Goal: Information Seeking & Learning: Learn about a topic

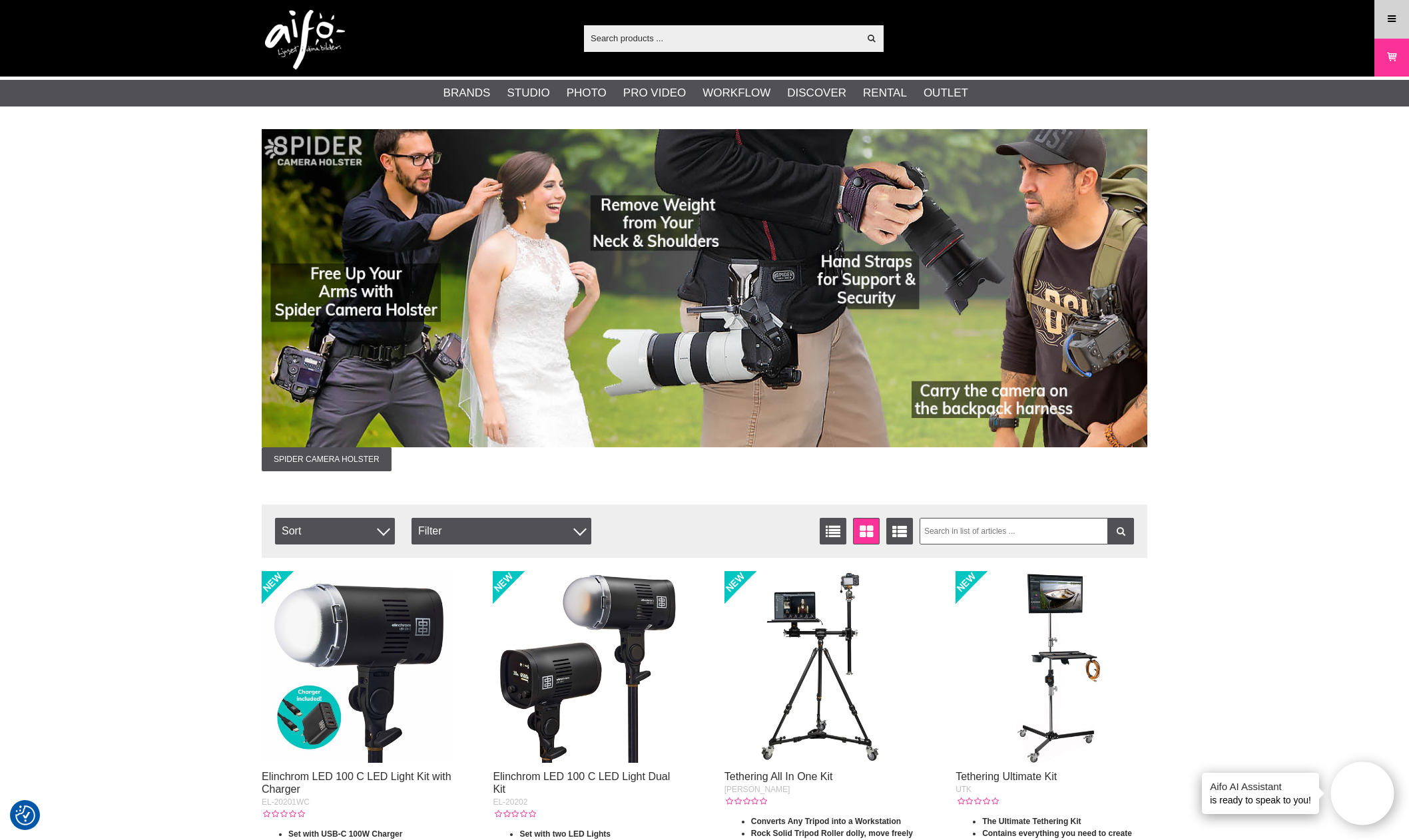
click at [1380, 26] on link "Menu" at bounding box center [1391, 19] width 33 height 31
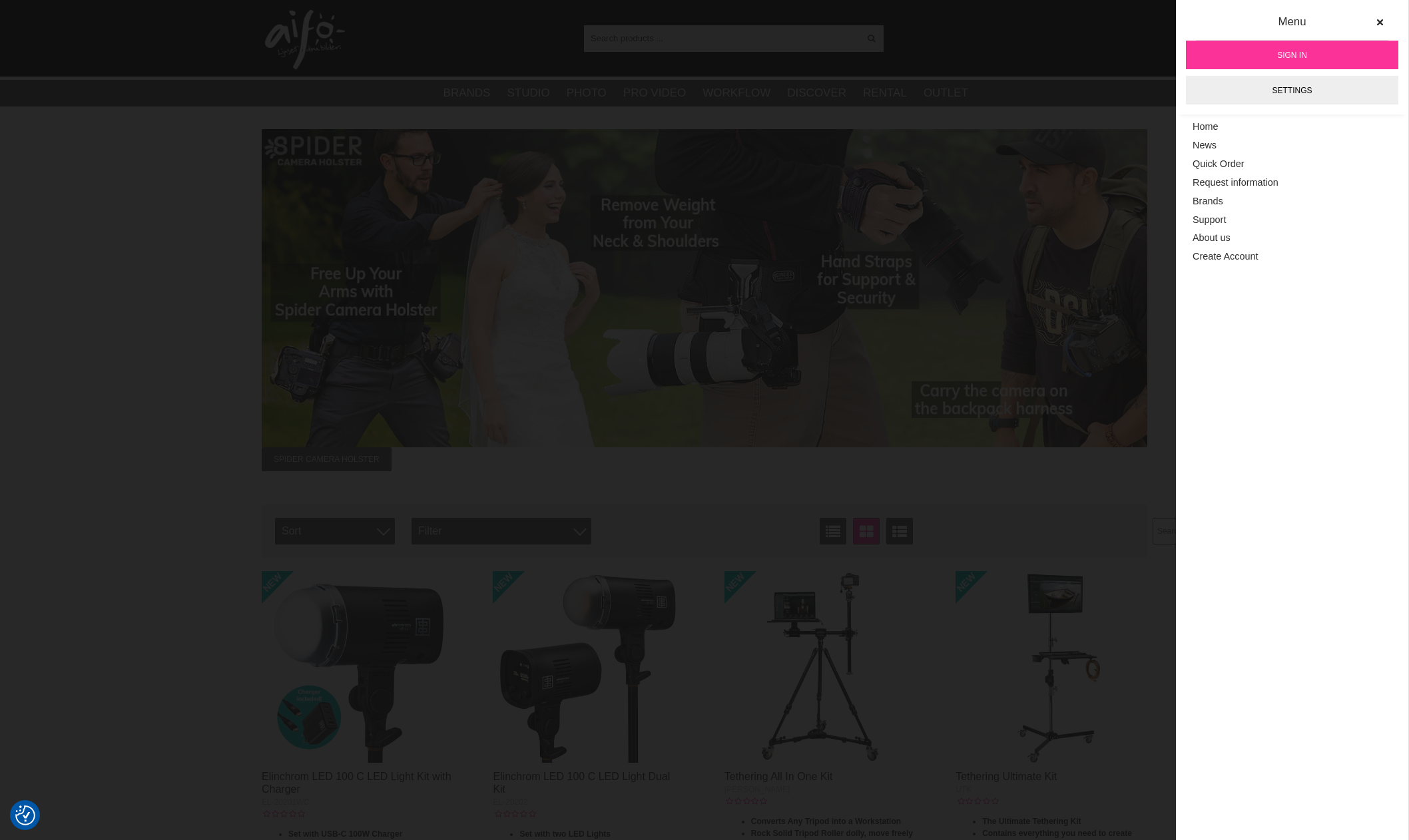
click at [1284, 51] on span "Sign in" at bounding box center [1292, 55] width 30 height 12
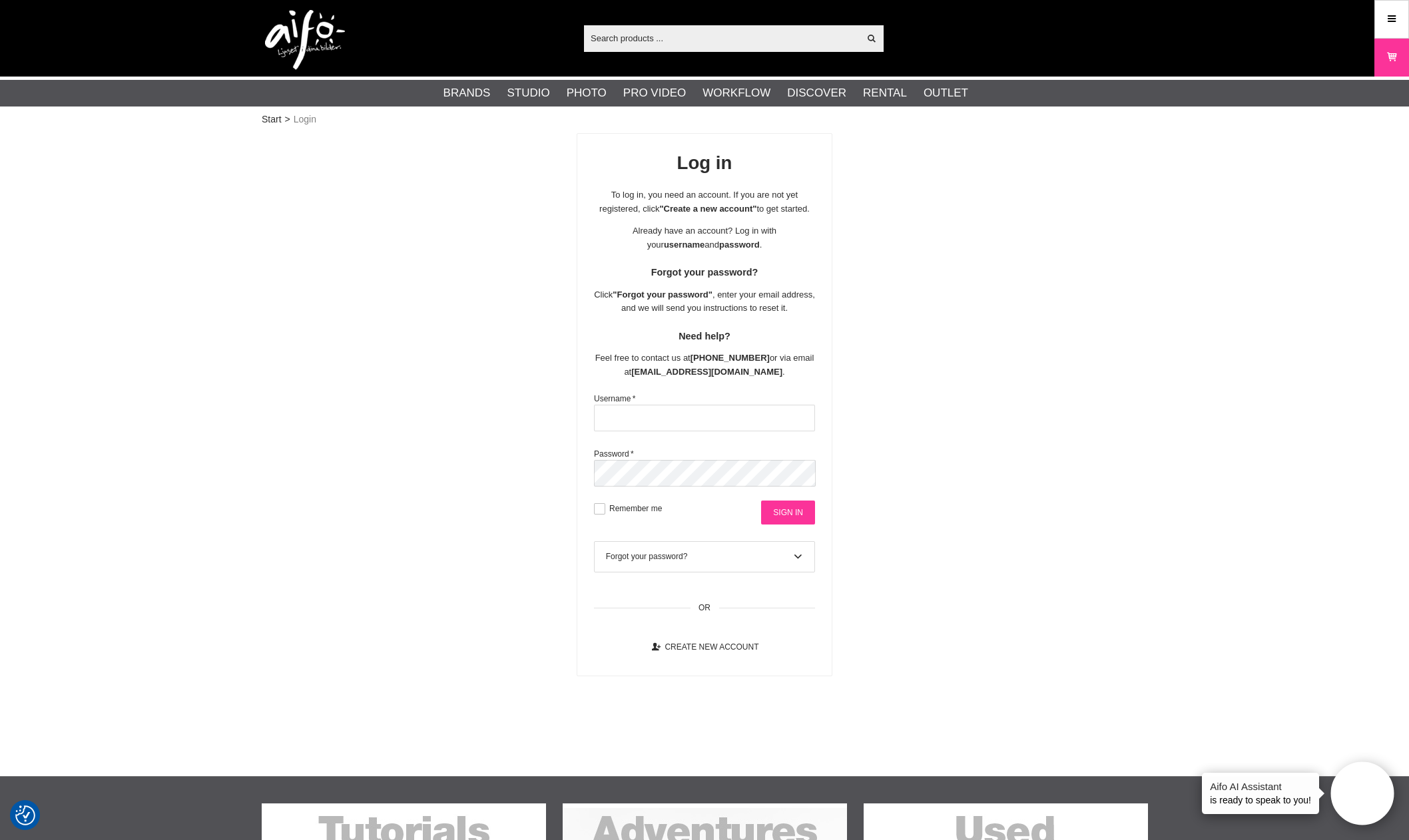
type input "aifo@kameraexpress.com"
click at [813, 521] on input "Sign in" at bounding box center [788, 512] width 54 height 24
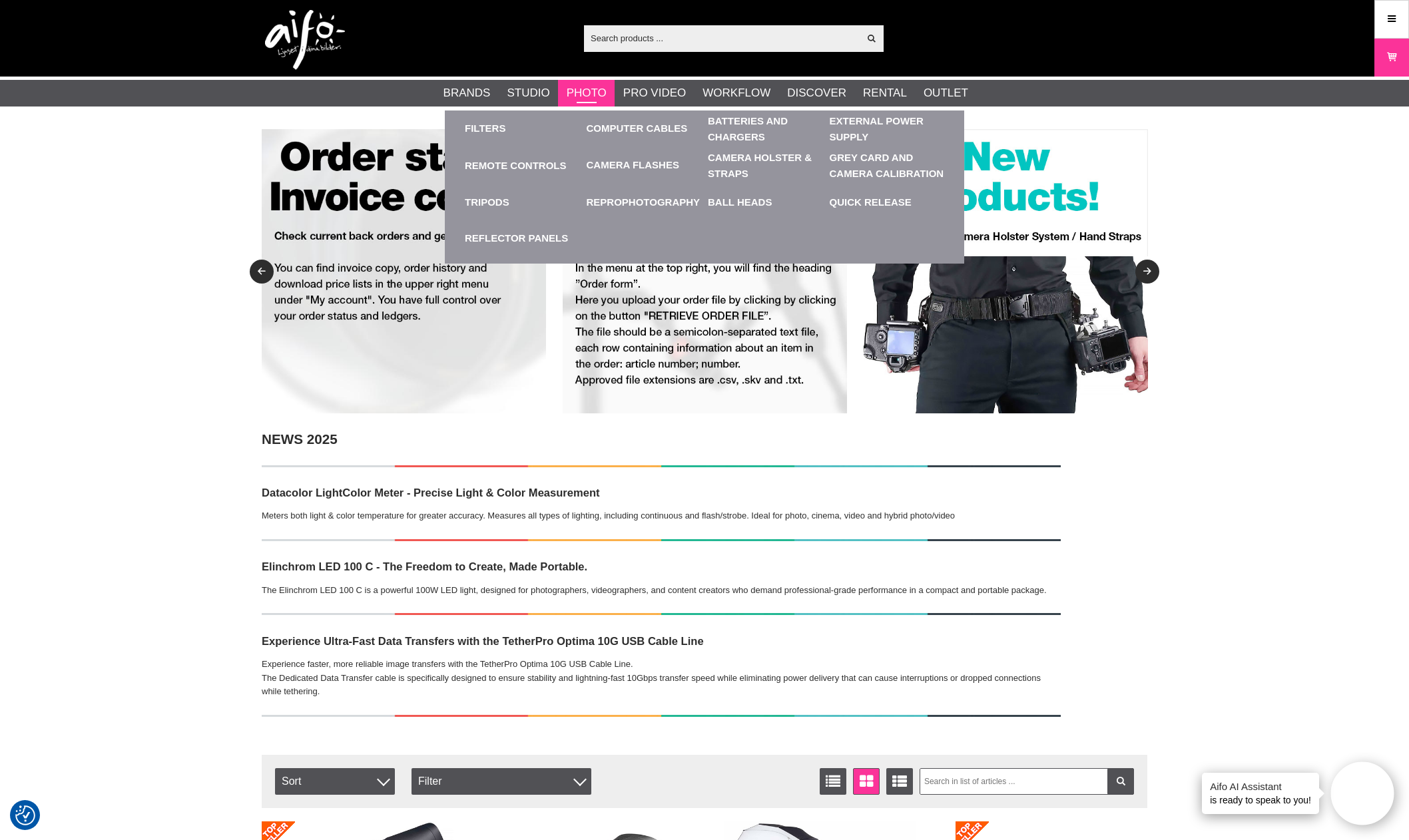
click at [603, 92] on link "Photo" at bounding box center [586, 93] width 40 height 18
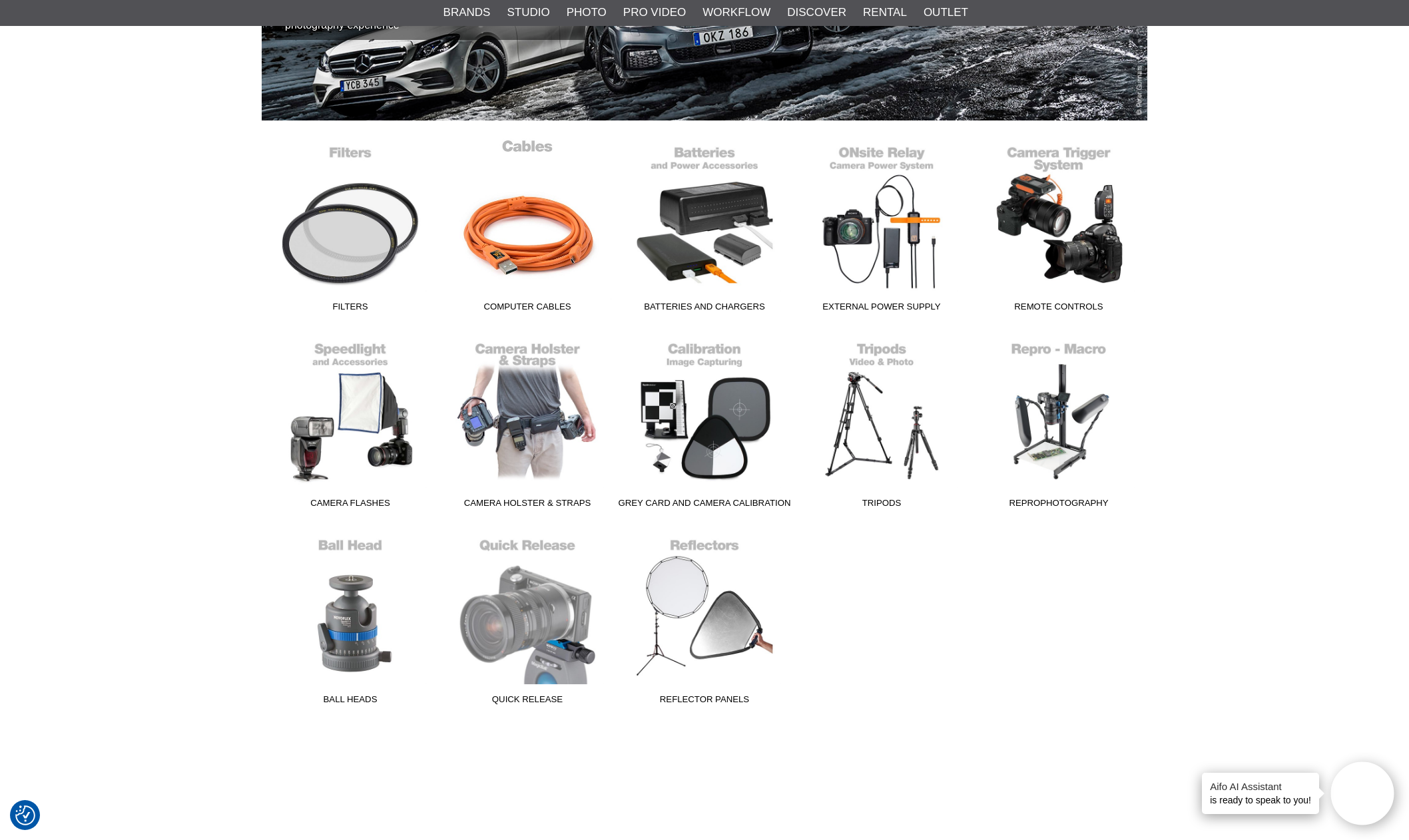
scroll to position [267, 0]
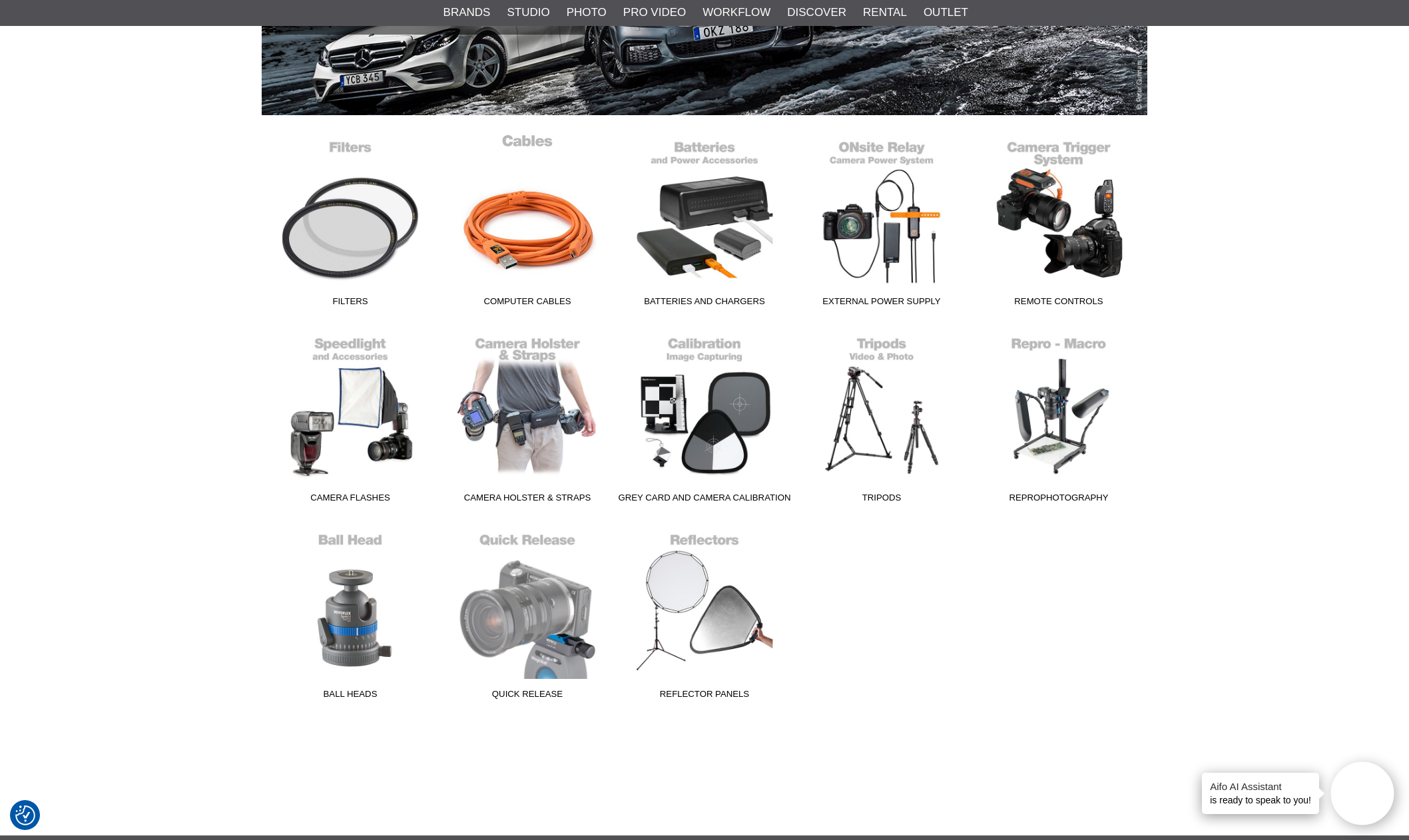
click at [529, 219] on link "Computer Cables" at bounding box center [528, 223] width 177 height 179
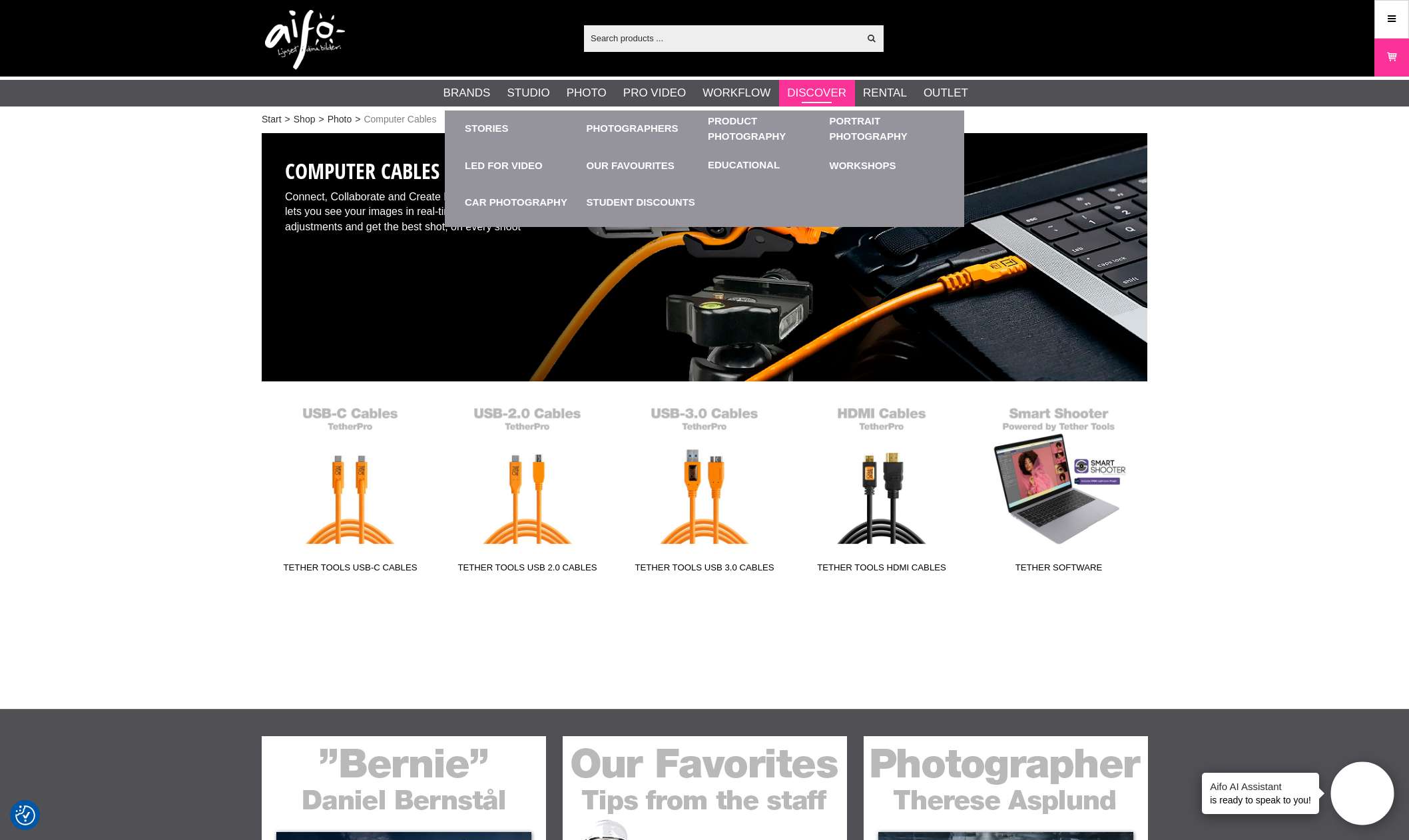
click at [813, 94] on link "Discover" at bounding box center [816, 93] width 59 height 18
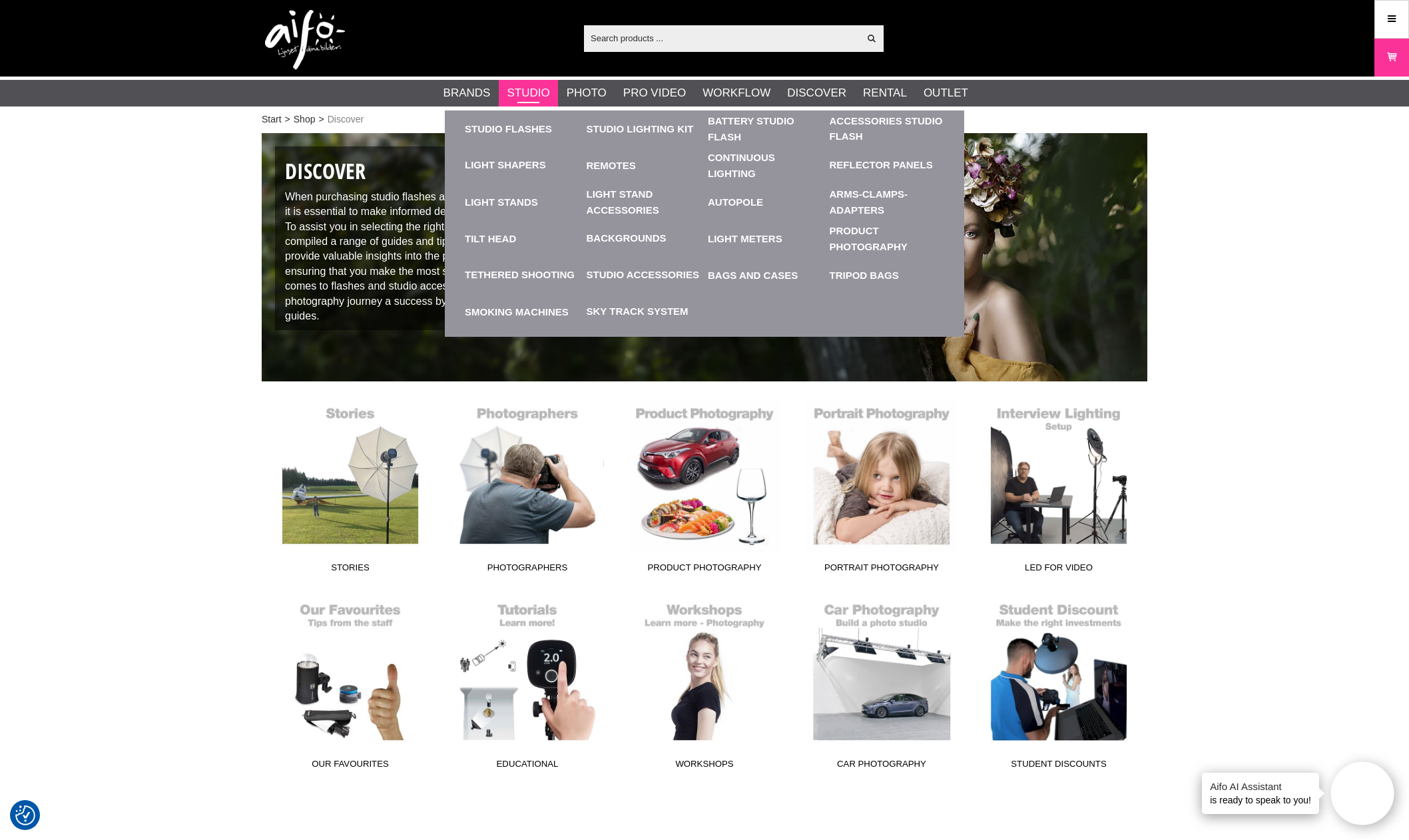
click at [550, 97] on link "Studio" at bounding box center [528, 93] width 42 height 18
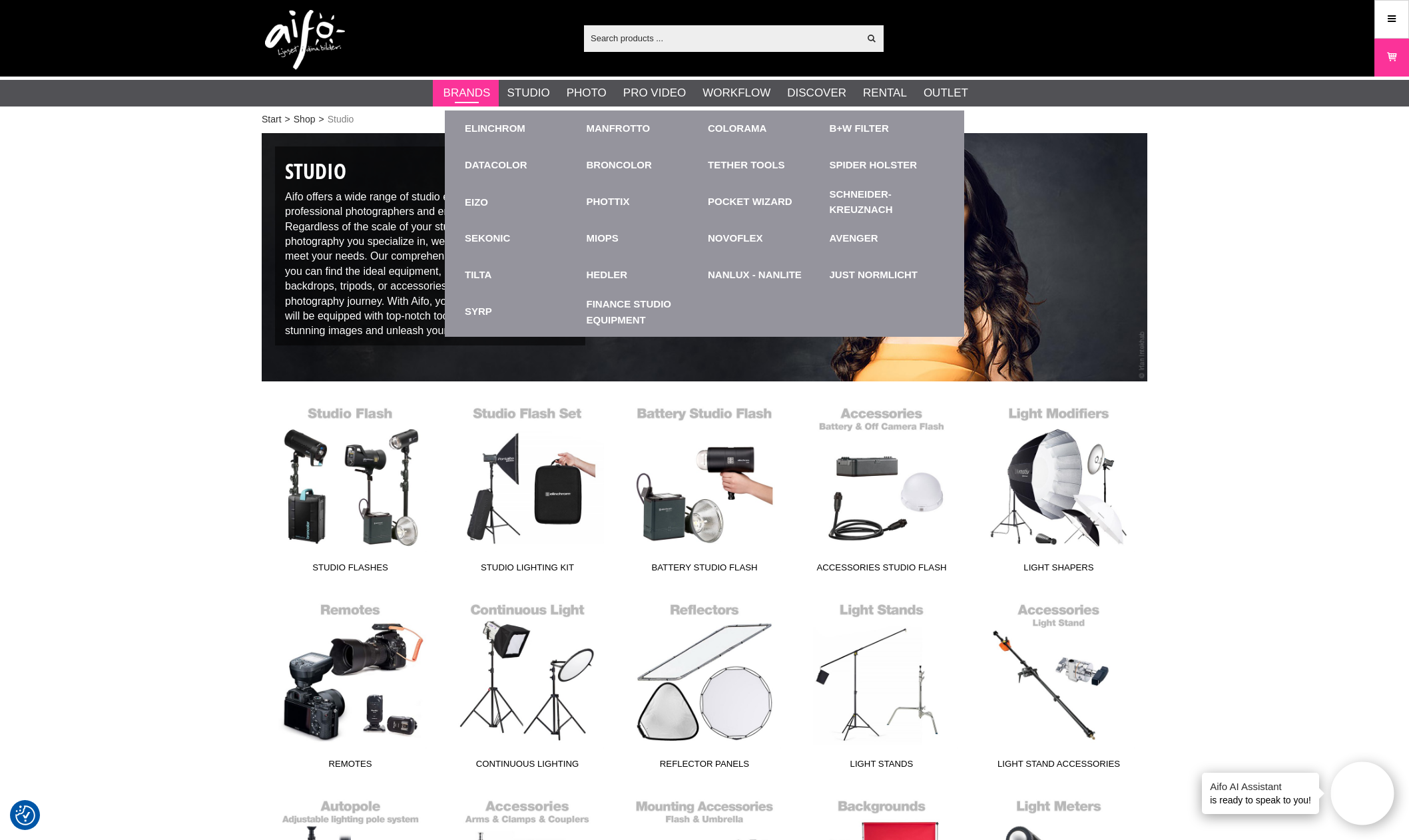
click at [477, 92] on link "Brands" at bounding box center [467, 93] width 48 height 18
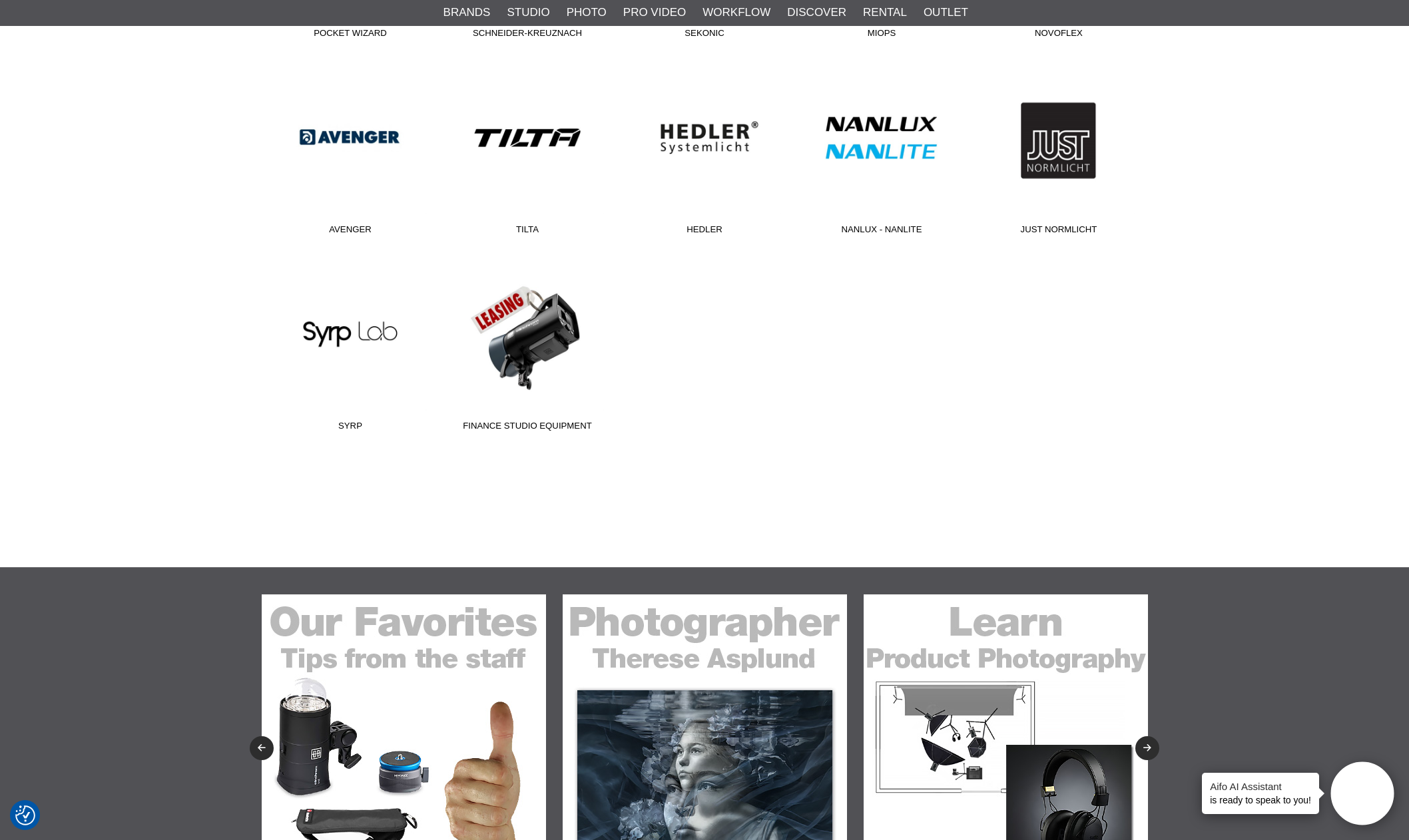
scroll to position [885, 0]
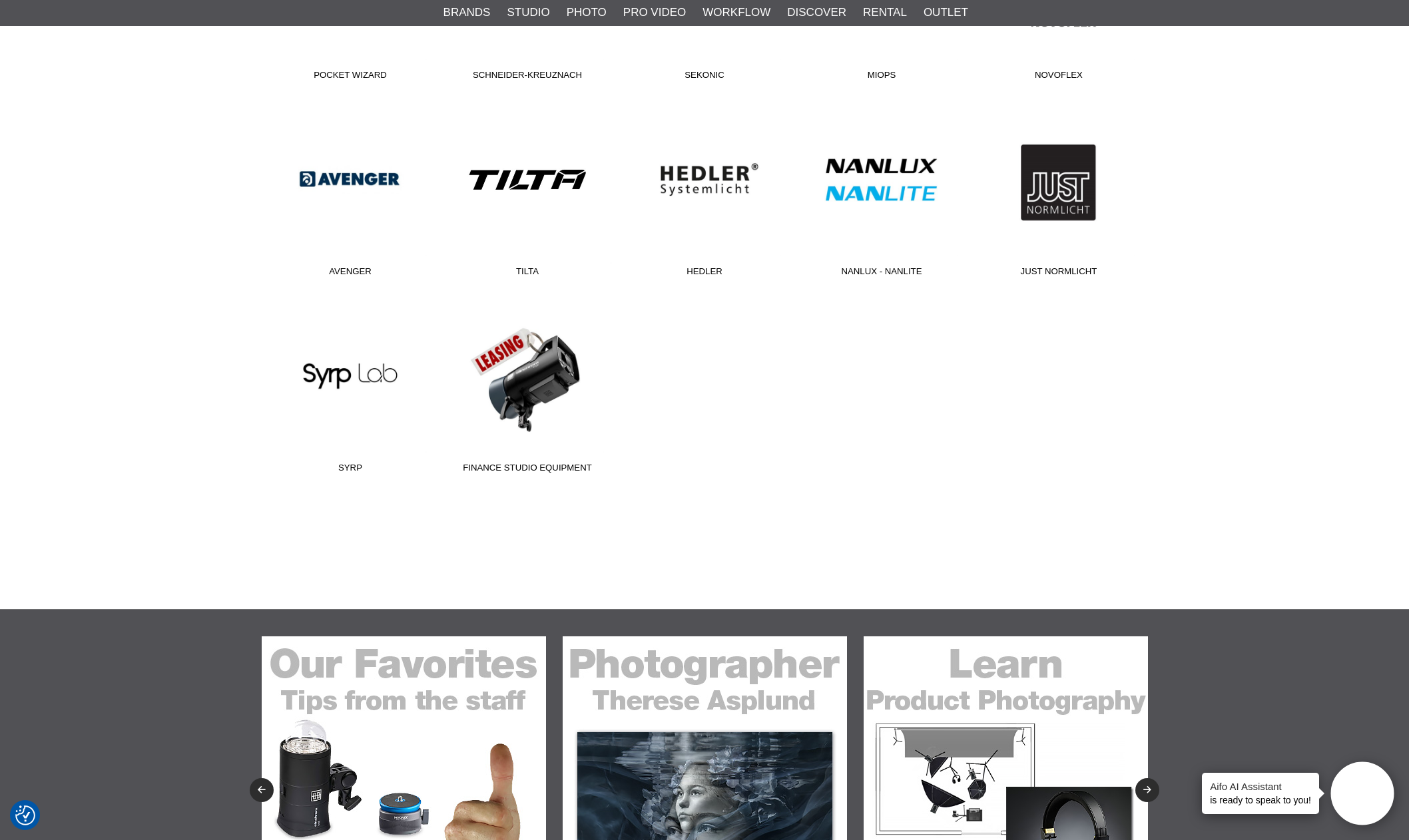
click at [519, 196] on link "TILTA" at bounding box center [528, 193] width 177 height 179
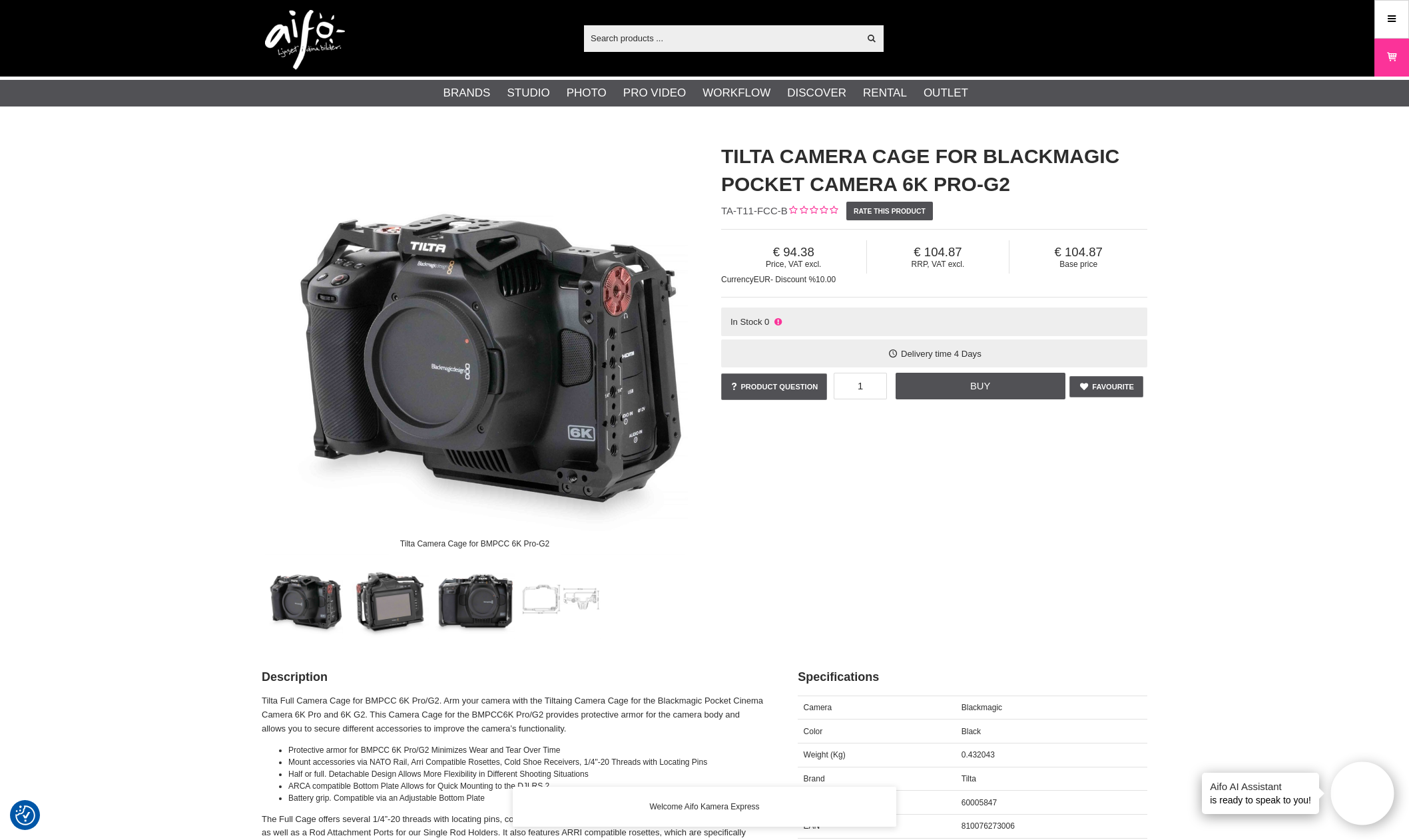
click at [391, 625] on img at bounding box center [389, 599] width 81 height 81
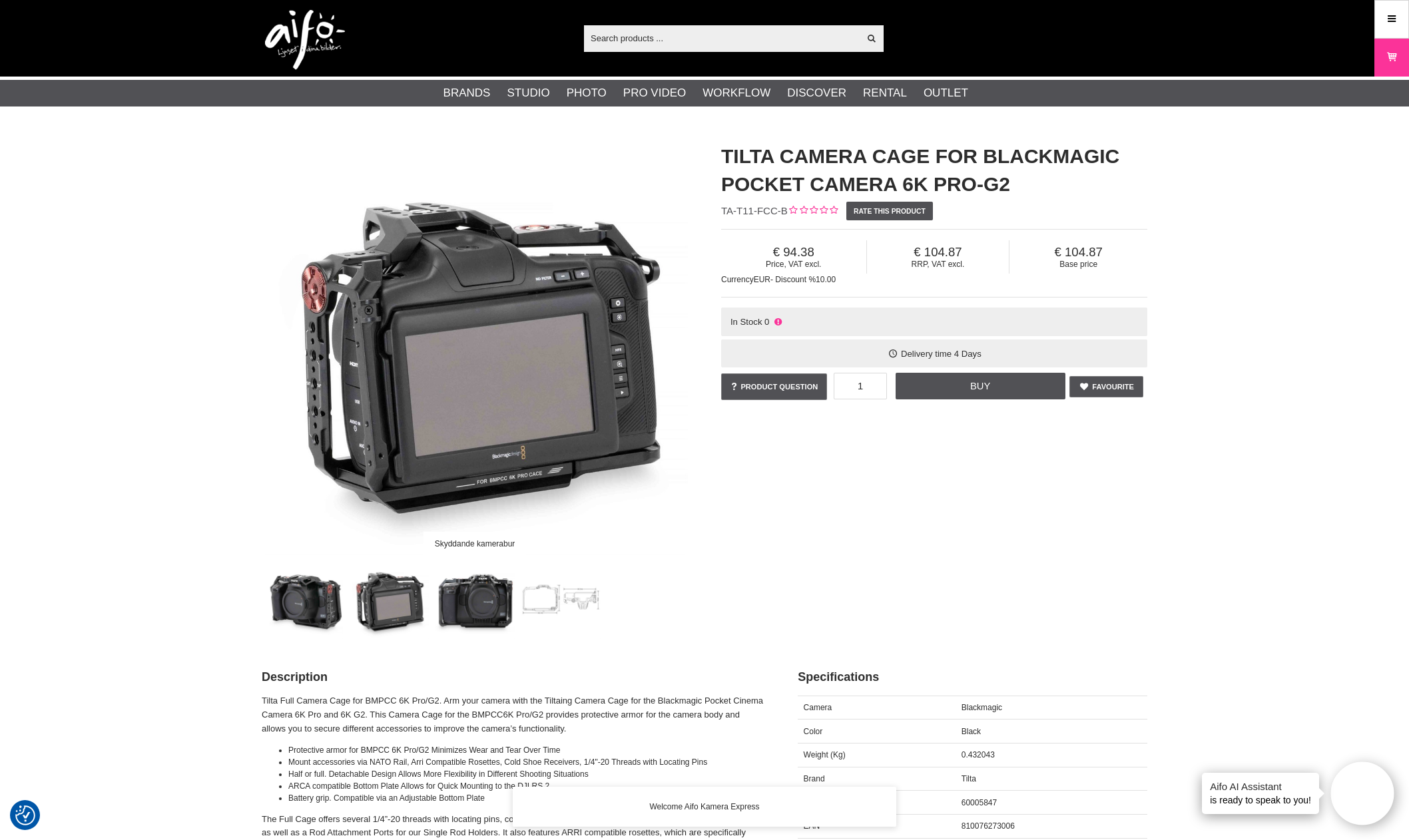
click at [458, 613] on img at bounding box center [476, 599] width 81 height 81
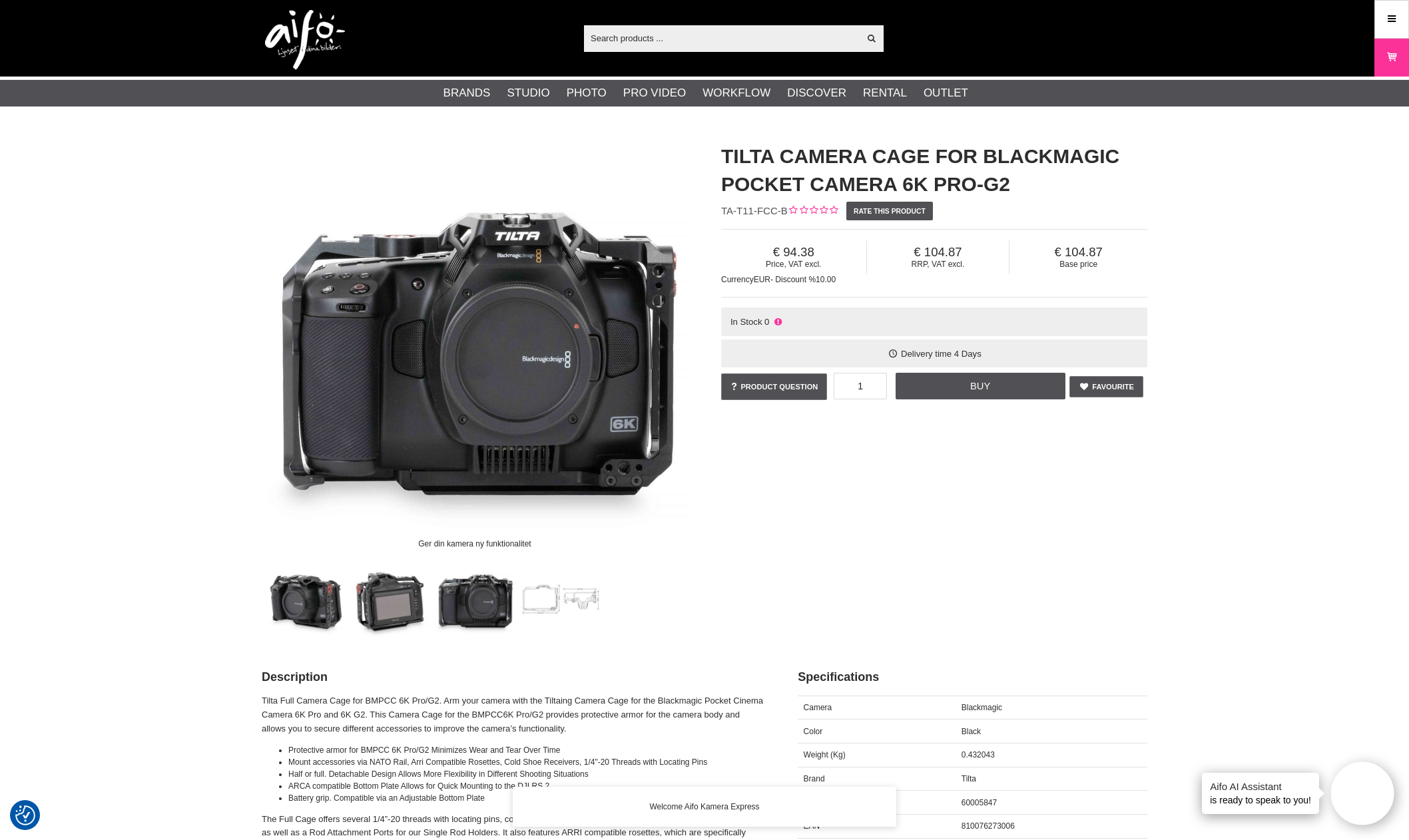
click at [538, 615] on img at bounding box center [561, 599] width 81 height 81
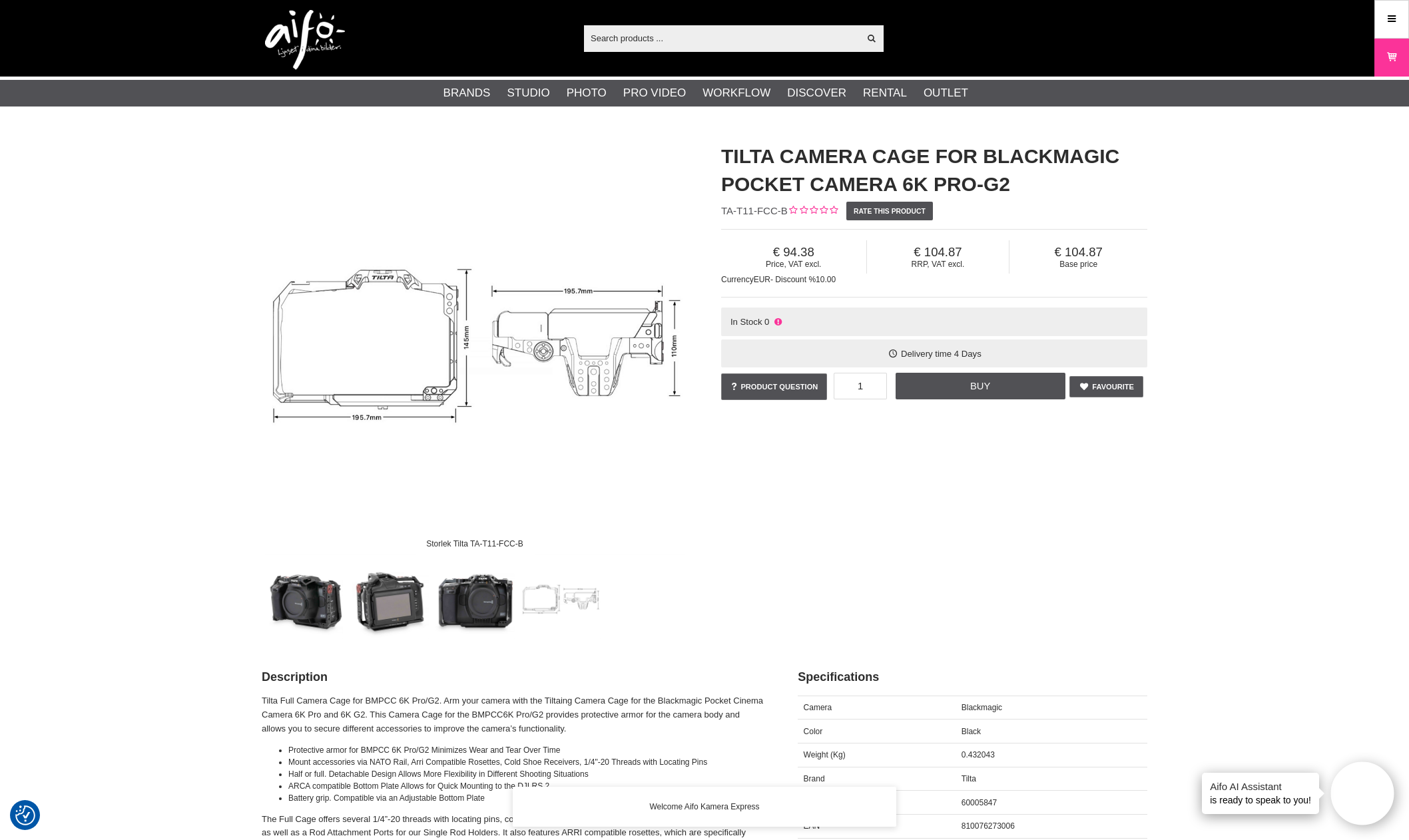
click at [487, 614] on img at bounding box center [476, 599] width 81 height 81
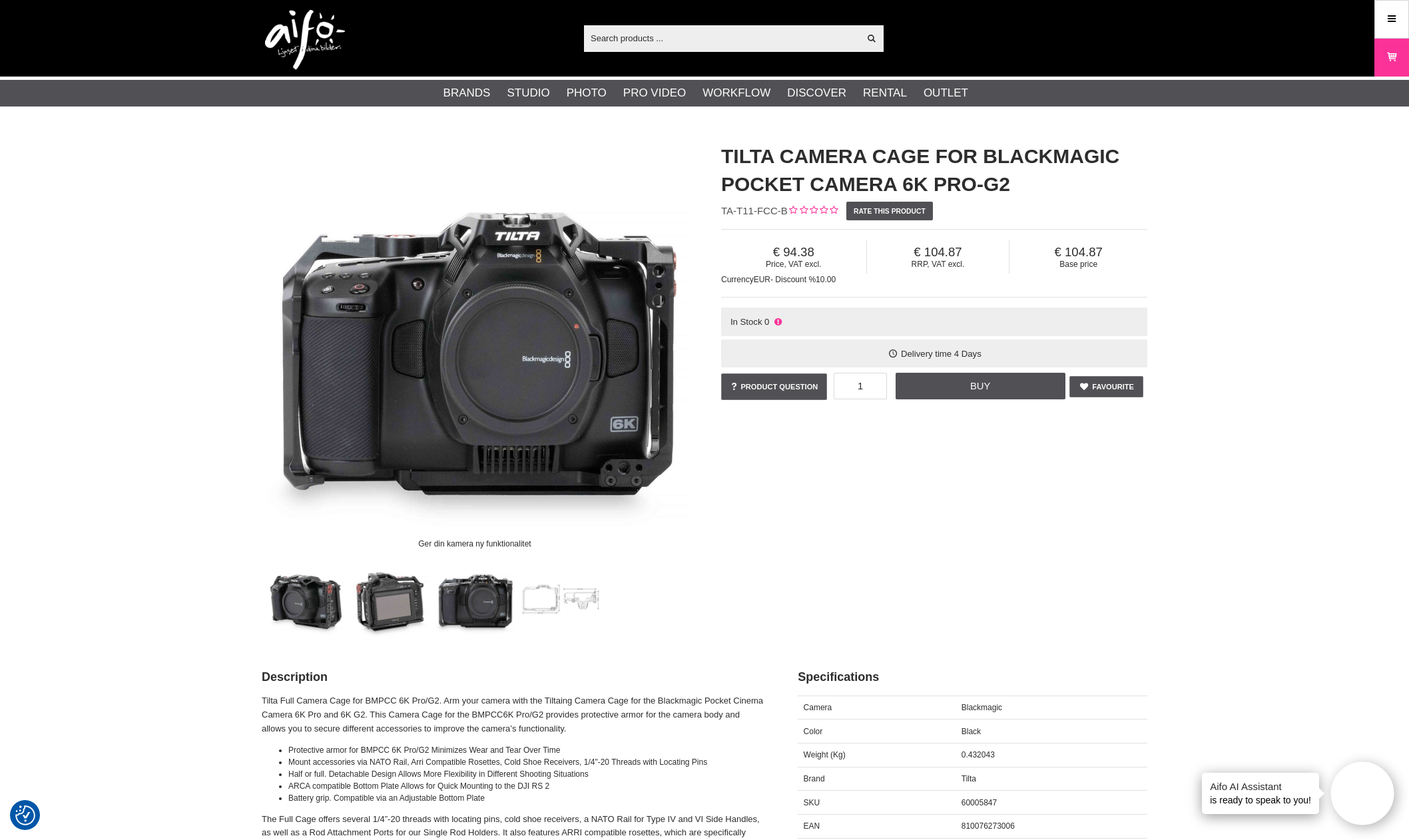
click at [392, 616] on img at bounding box center [389, 599] width 81 height 81
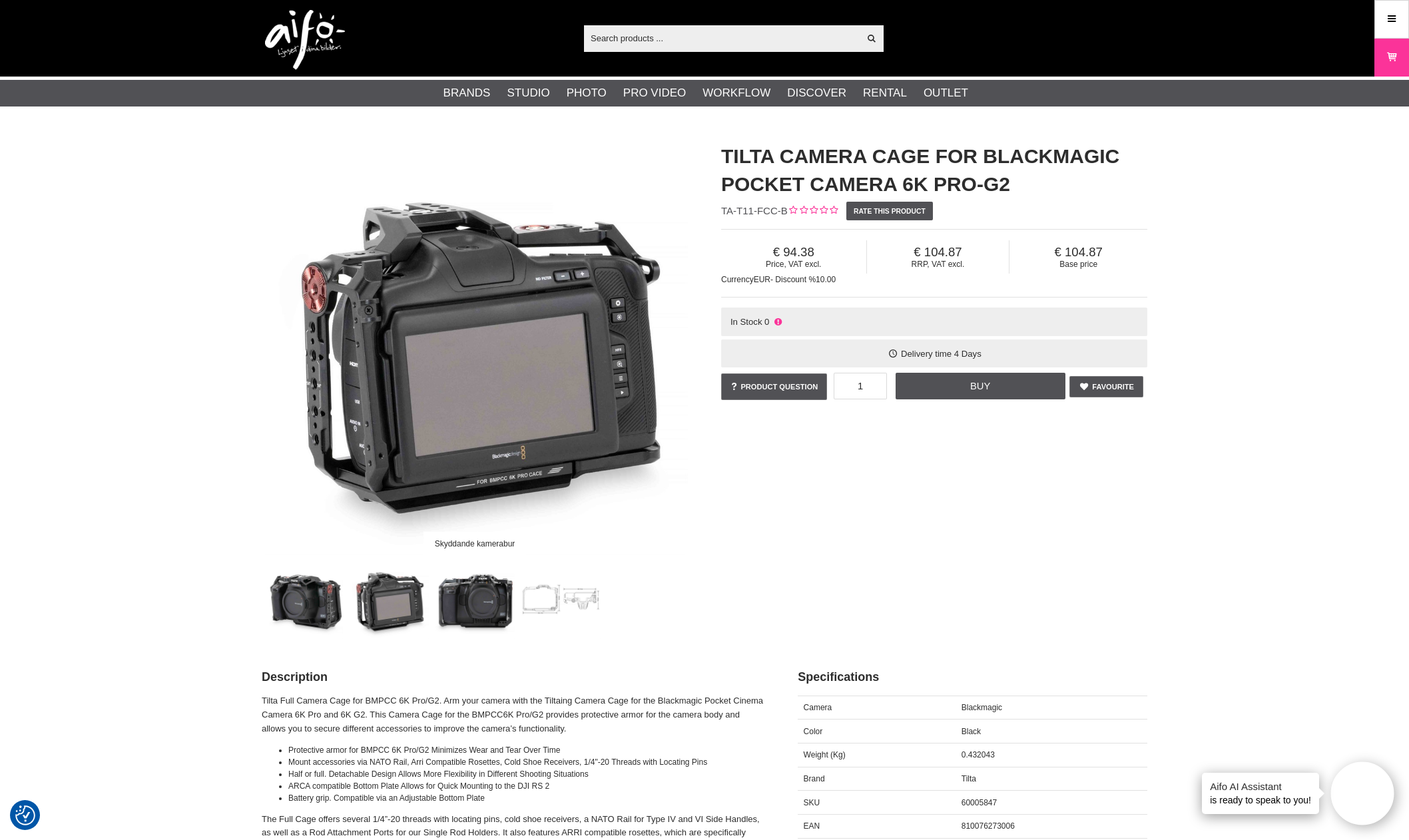
click at [278, 603] on img at bounding box center [303, 599] width 81 height 81
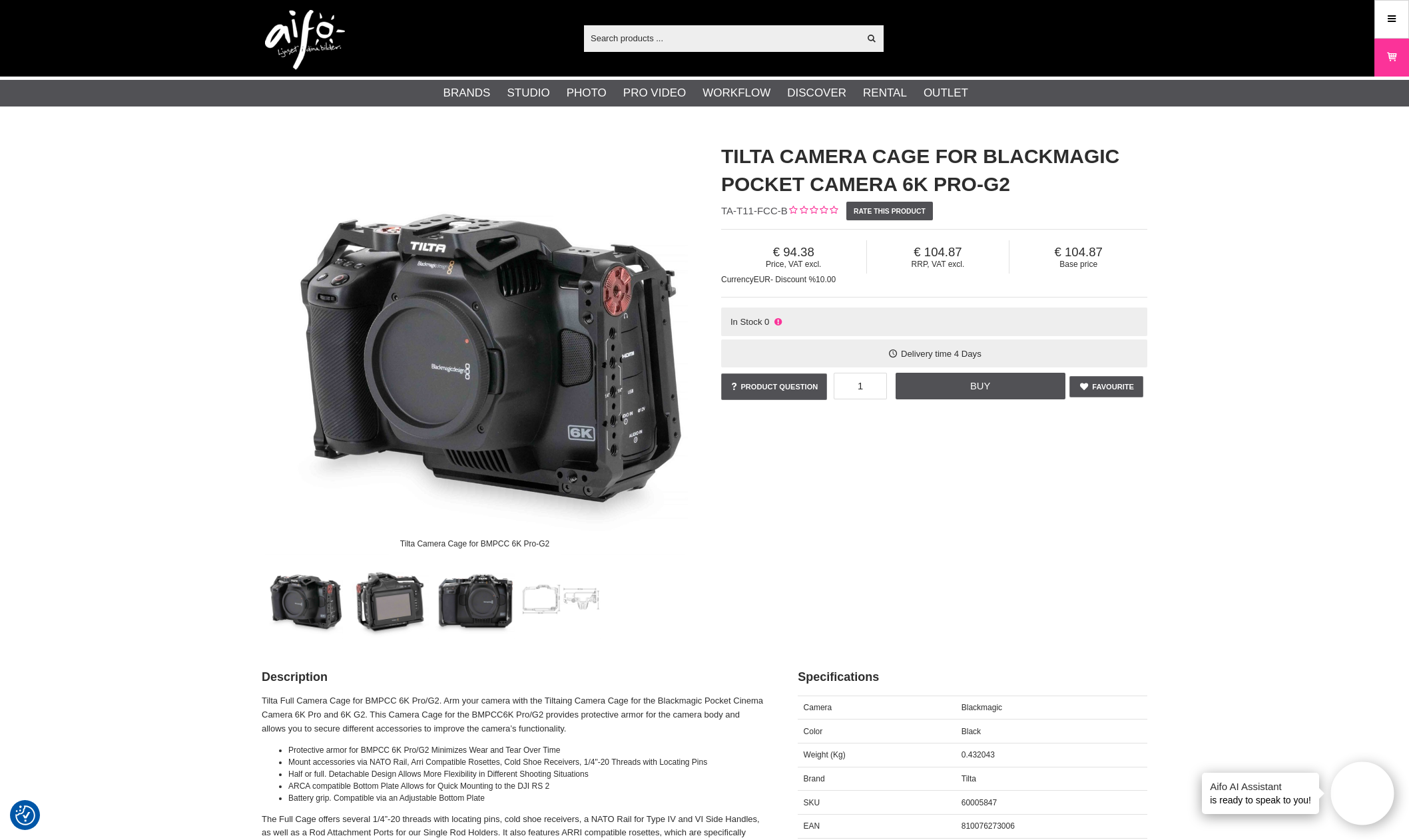
click at [394, 587] on img at bounding box center [389, 599] width 81 height 81
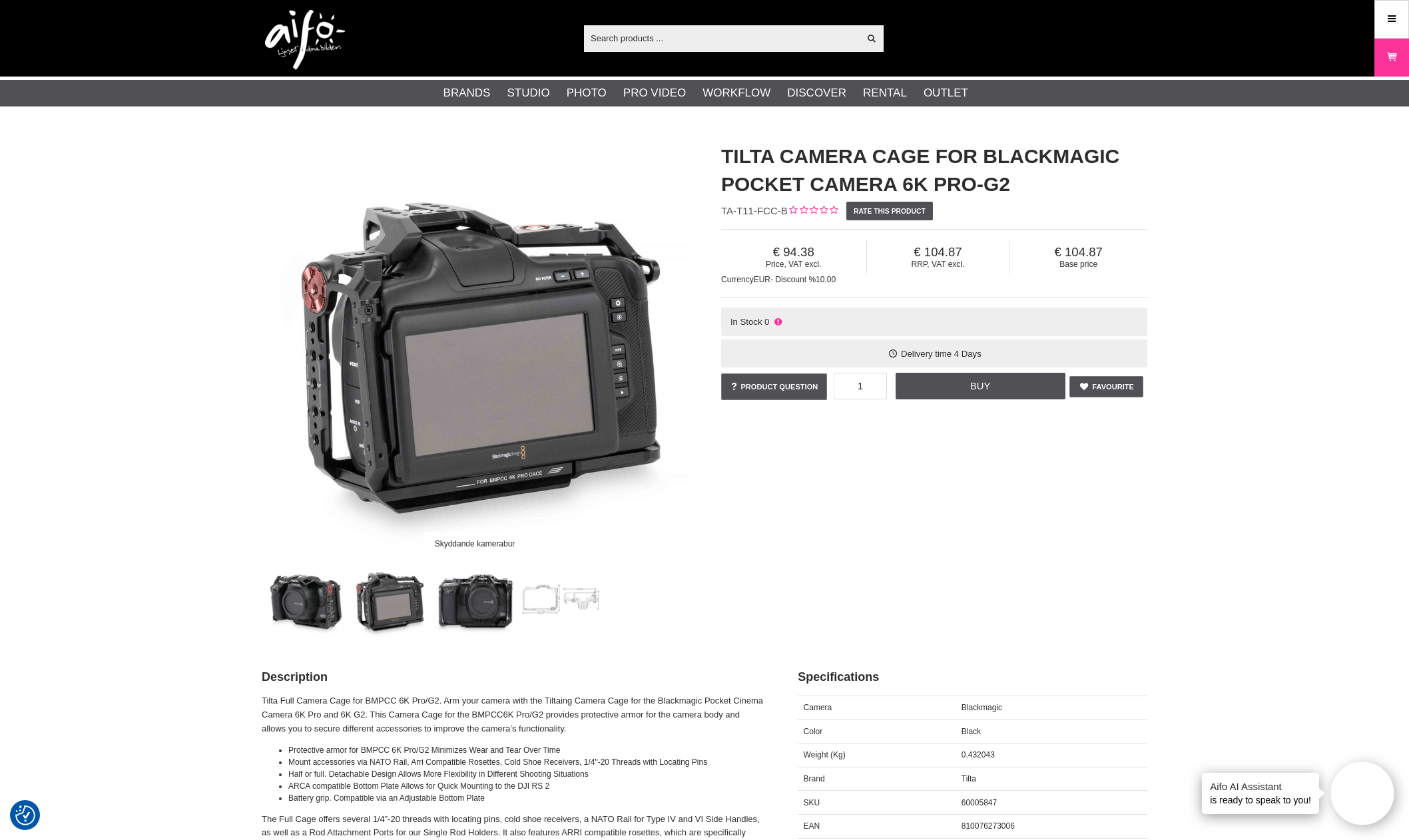
click at [452, 598] on img at bounding box center [476, 599] width 81 height 81
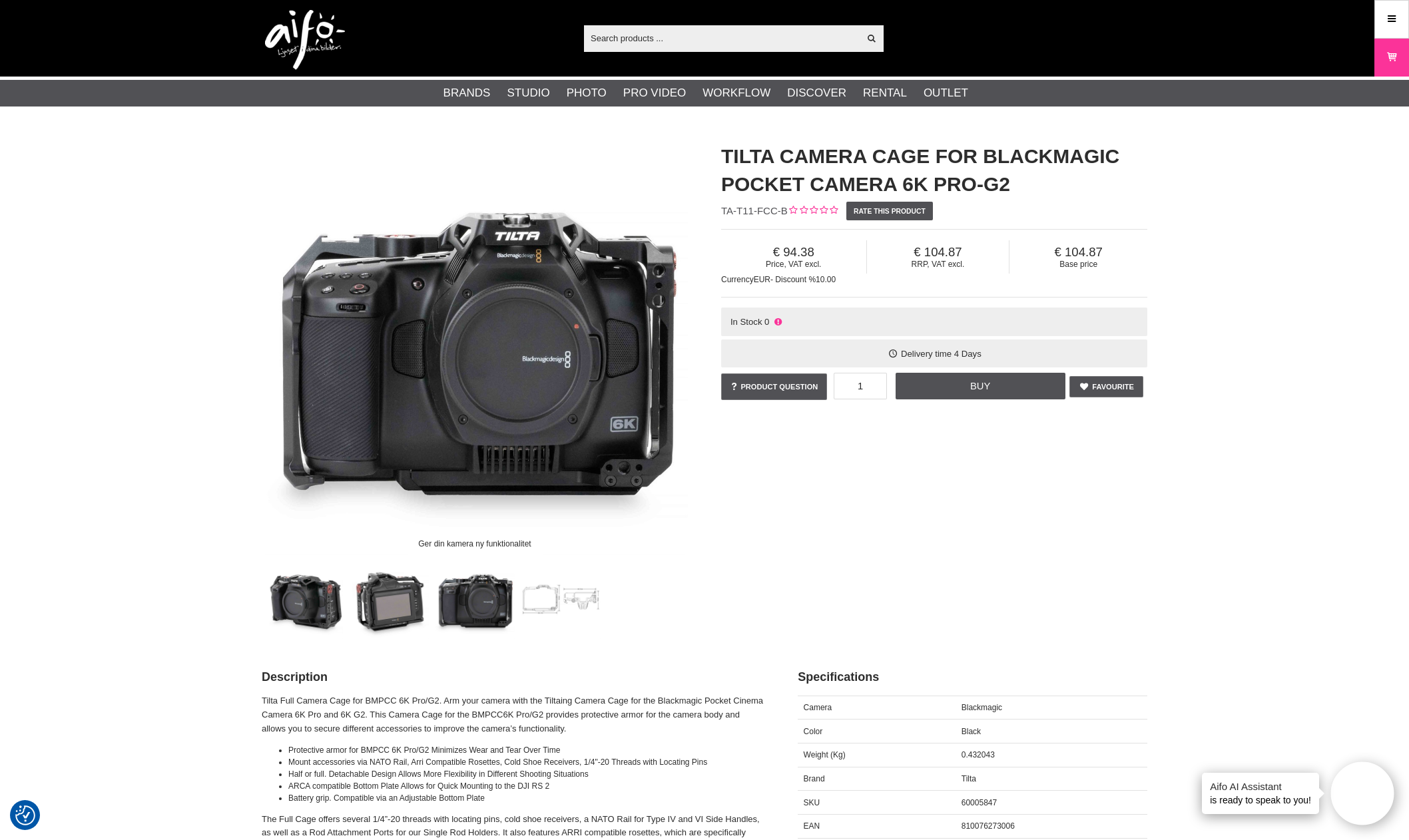
click at [534, 614] on img at bounding box center [561, 599] width 81 height 81
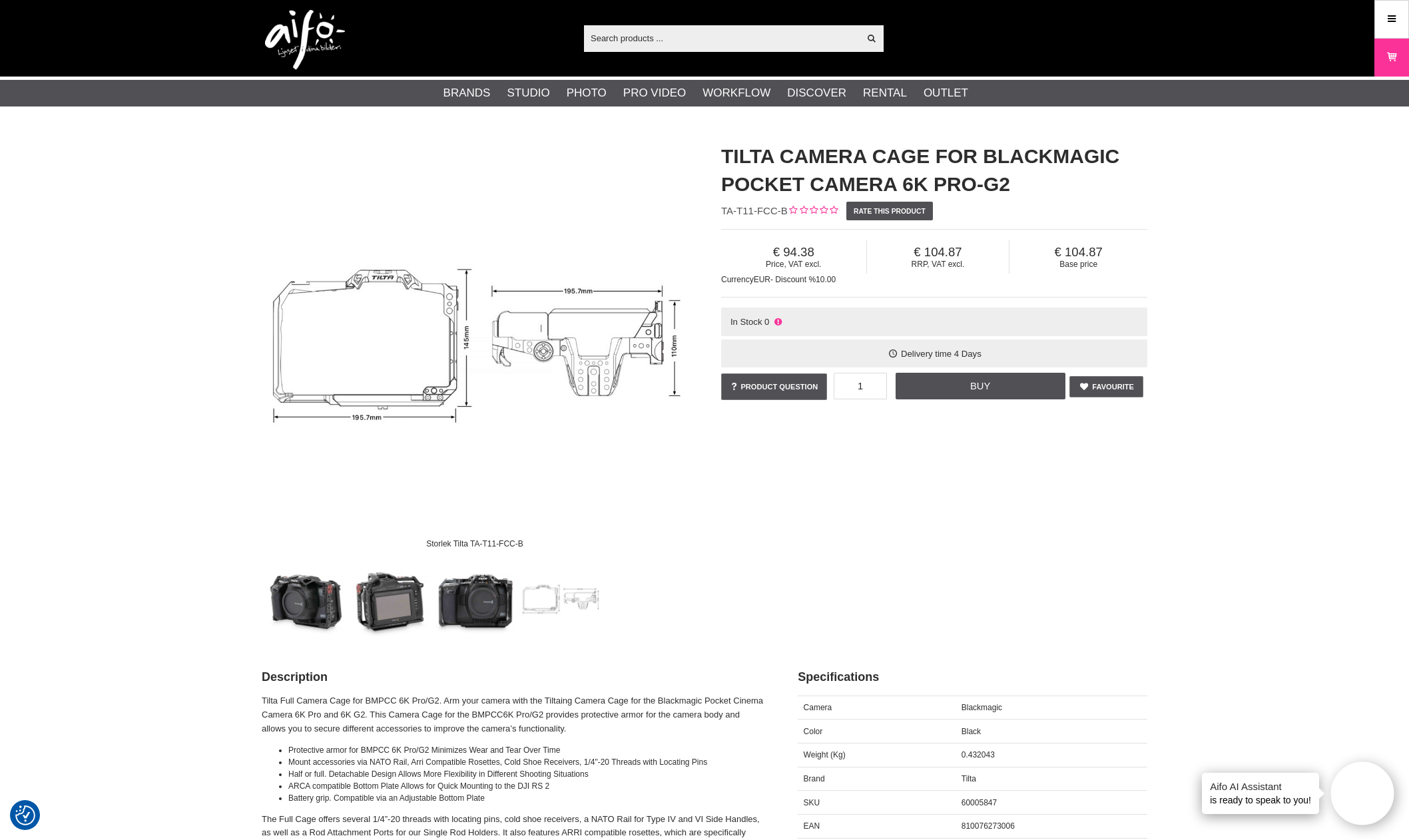
click at [513, 606] on img at bounding box center [476, 599] width 81 height 81
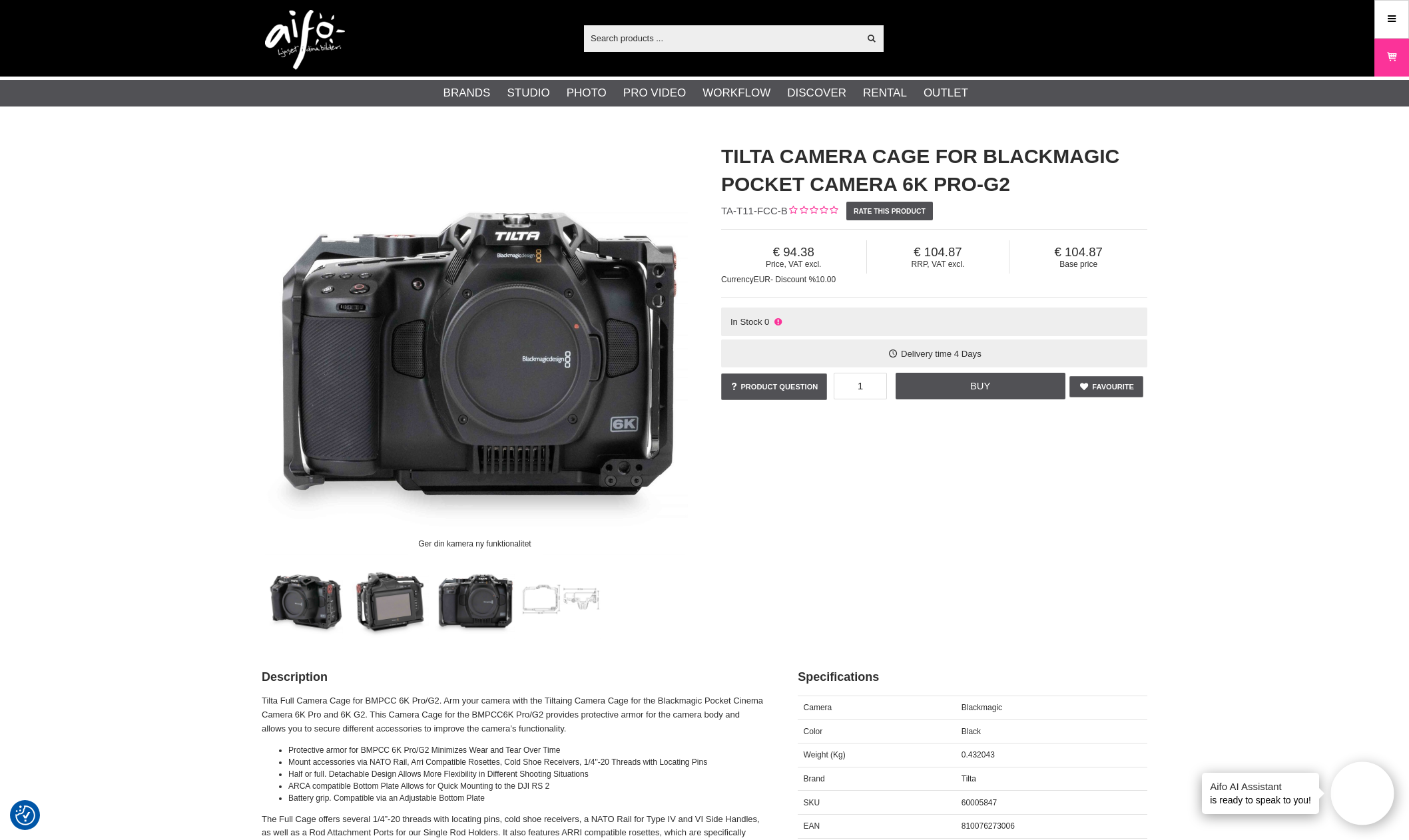
click at [403, 597] on img at bounding box center [389, 599] width 81 height 81
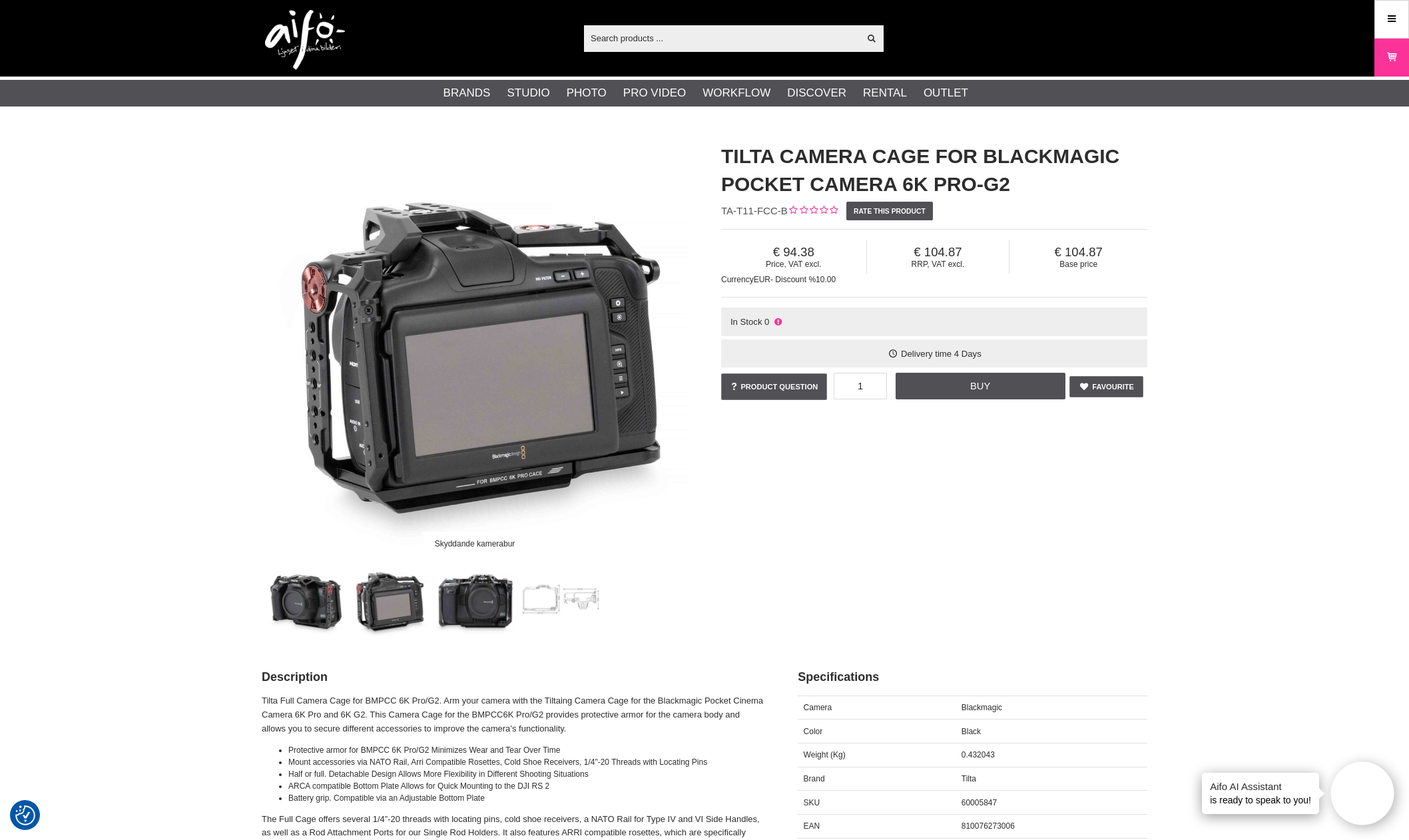
click at [315, 597] on img at bounding box center [303, 599] width 81 height 81
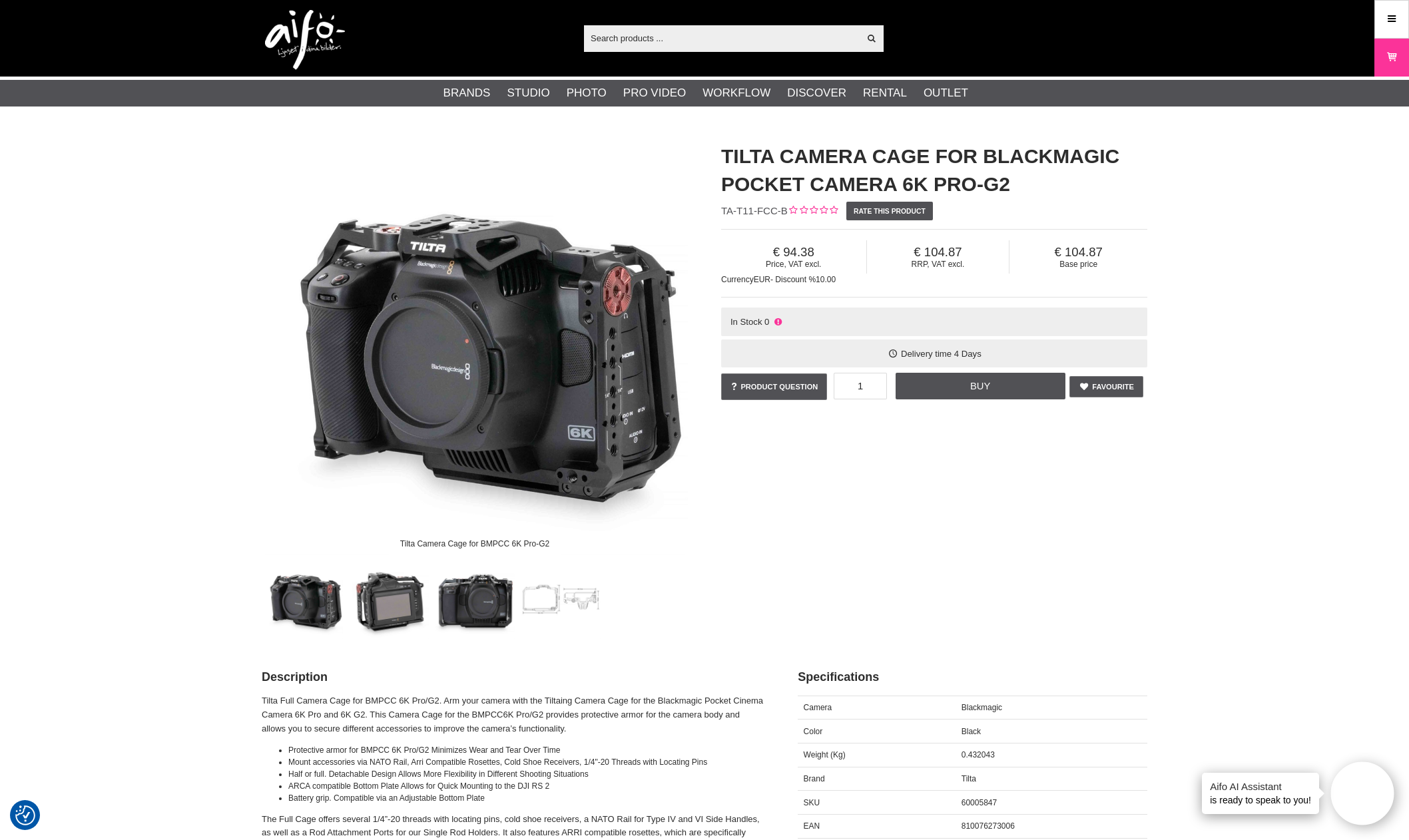
click at [743, 157] on h1 "TILTA Camera Cage for Blackmagic Pocket Camera 6K Pro-G2" at bounding box center [934, 171] width 426 height 56
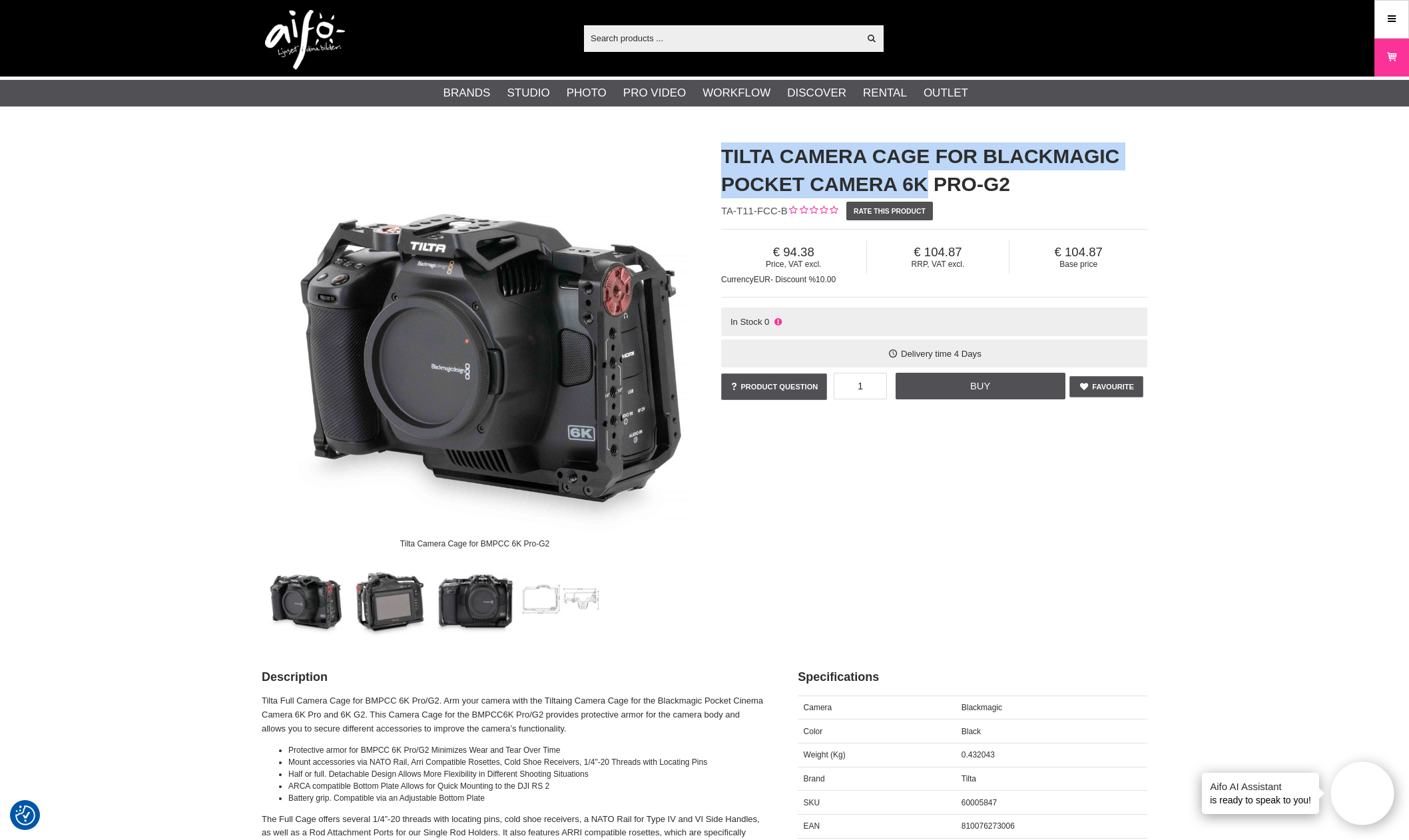
drag, startPoint x: 710, startPoint y: 150, endPoint x: 917, endPoint y: 182, distance: 209.5
click at [917, 182] on div "TILTA Camera Cage for Blackmagic Pocket Camera 6K Pro-G2 TA-T11-FCC-B Rate this…" at bounding box center [934, 272] width 459 height 287
copy h1 "TILTA Camera Cage for Blackmagic Pocket Camera 6K"
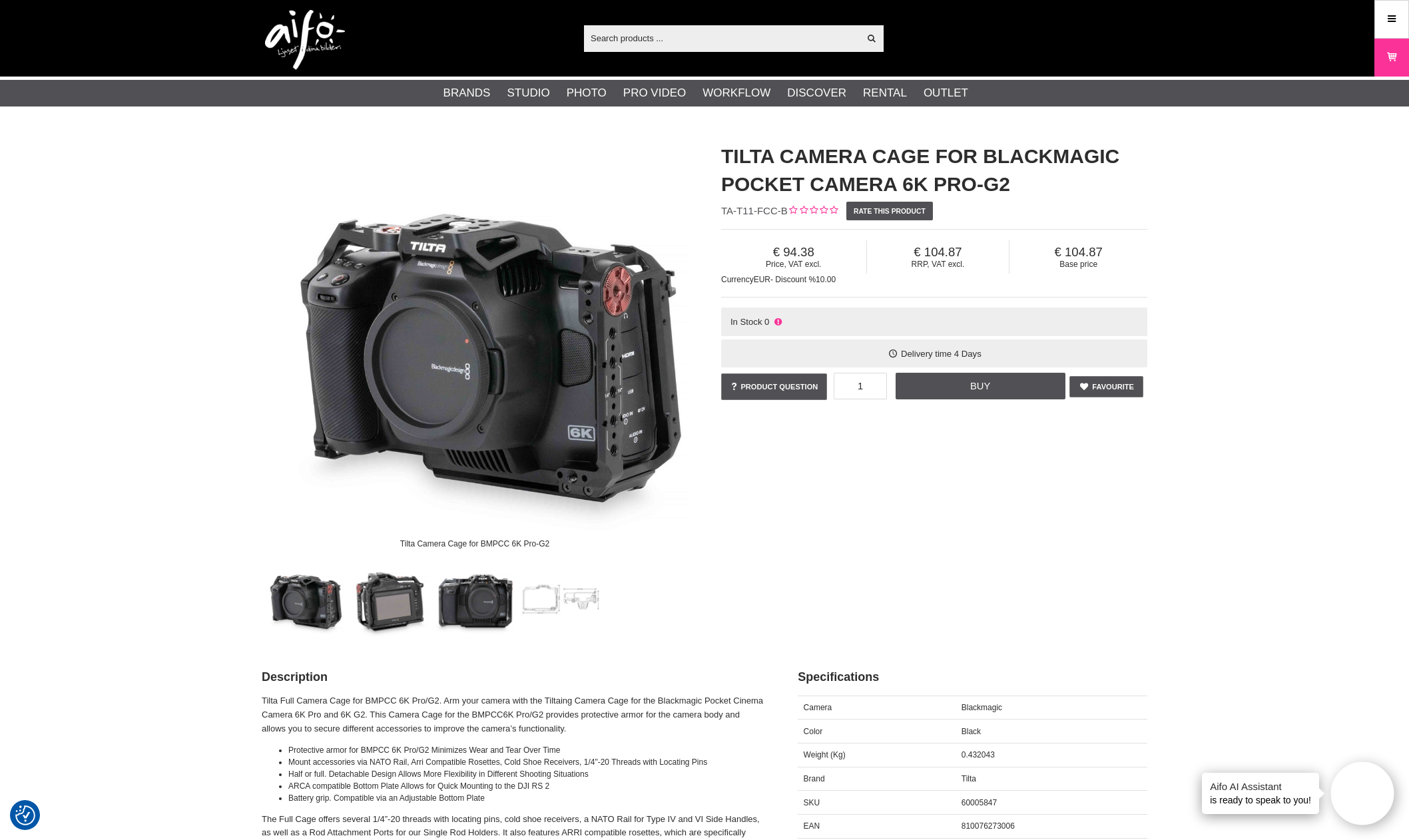
click at [692, 24] on div "Show all Products Categories out of products Your search for yielded no hits. P…" at bounding box center [705, 38] width 906 height 77
click at [692, 33] on input "text" at bounding box center [721, 37] width 275 height 20
paste input "TILTA Camera Cage for Blackmagic Pocket Camera 6K"
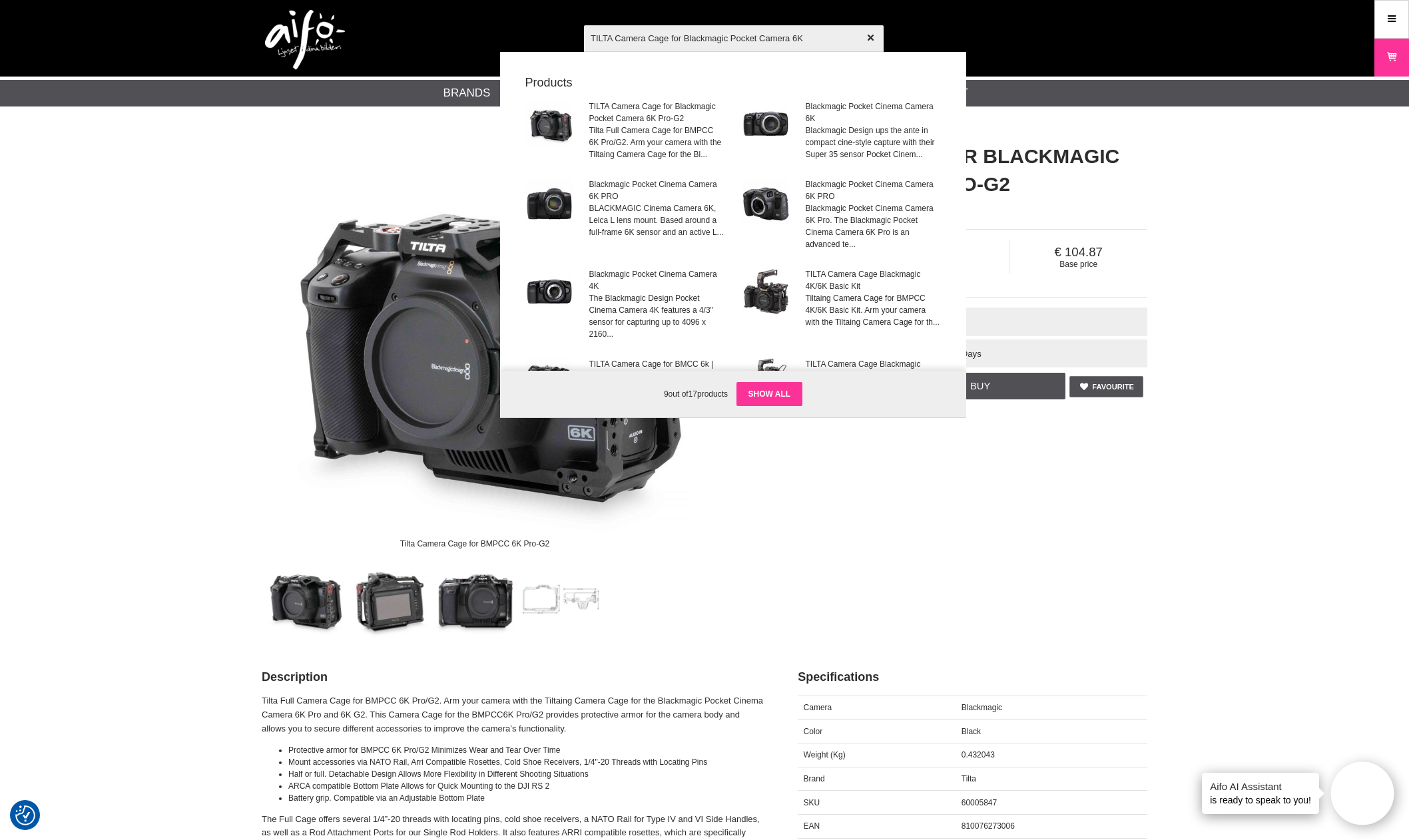
type input "TILTA Camera Cage for Blackmagic Pocket Camera 6K"
click at [784, 387] on link "Show all" at bounding box center [769, 394] width 67 height 24
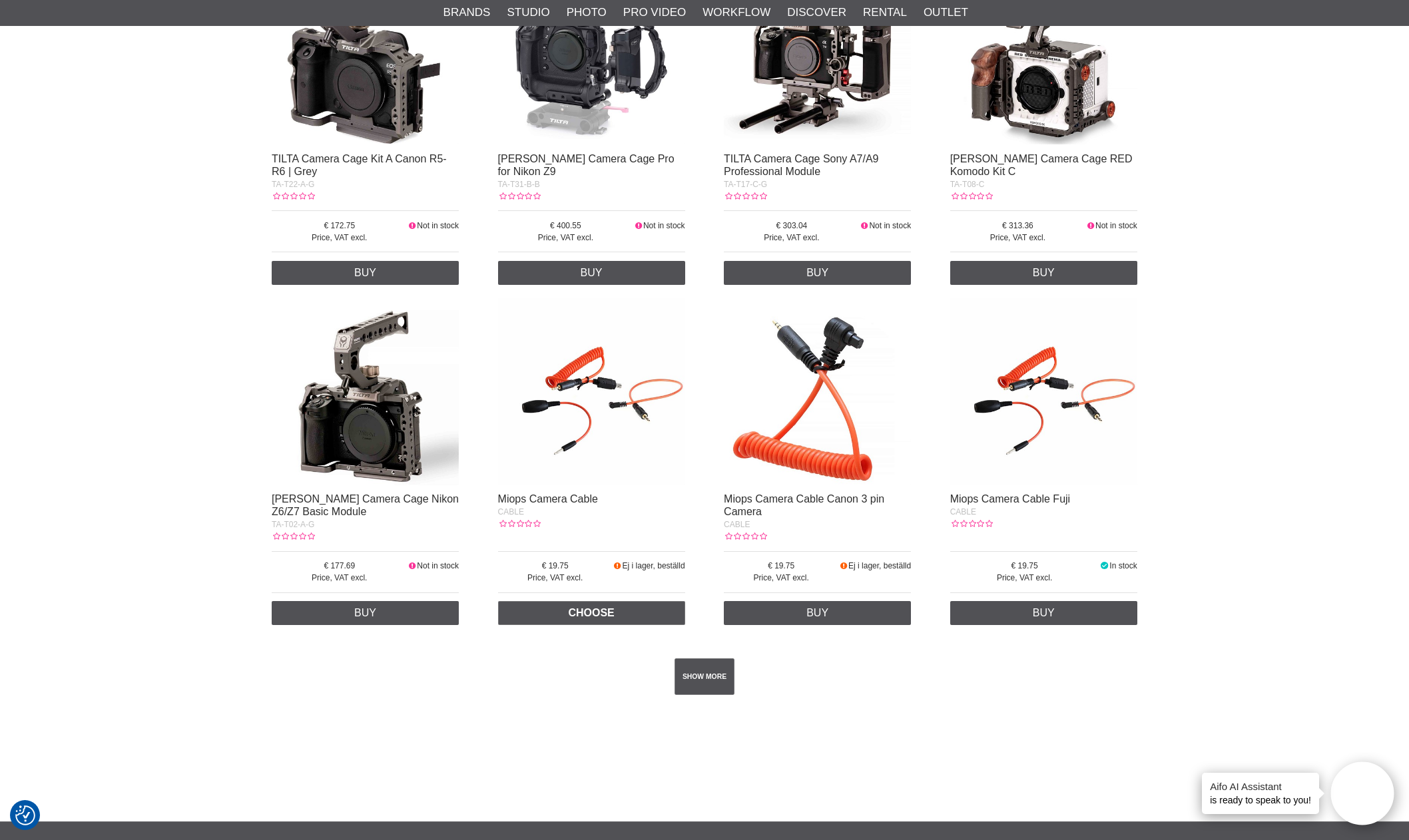
scroll to position [2196, 0]
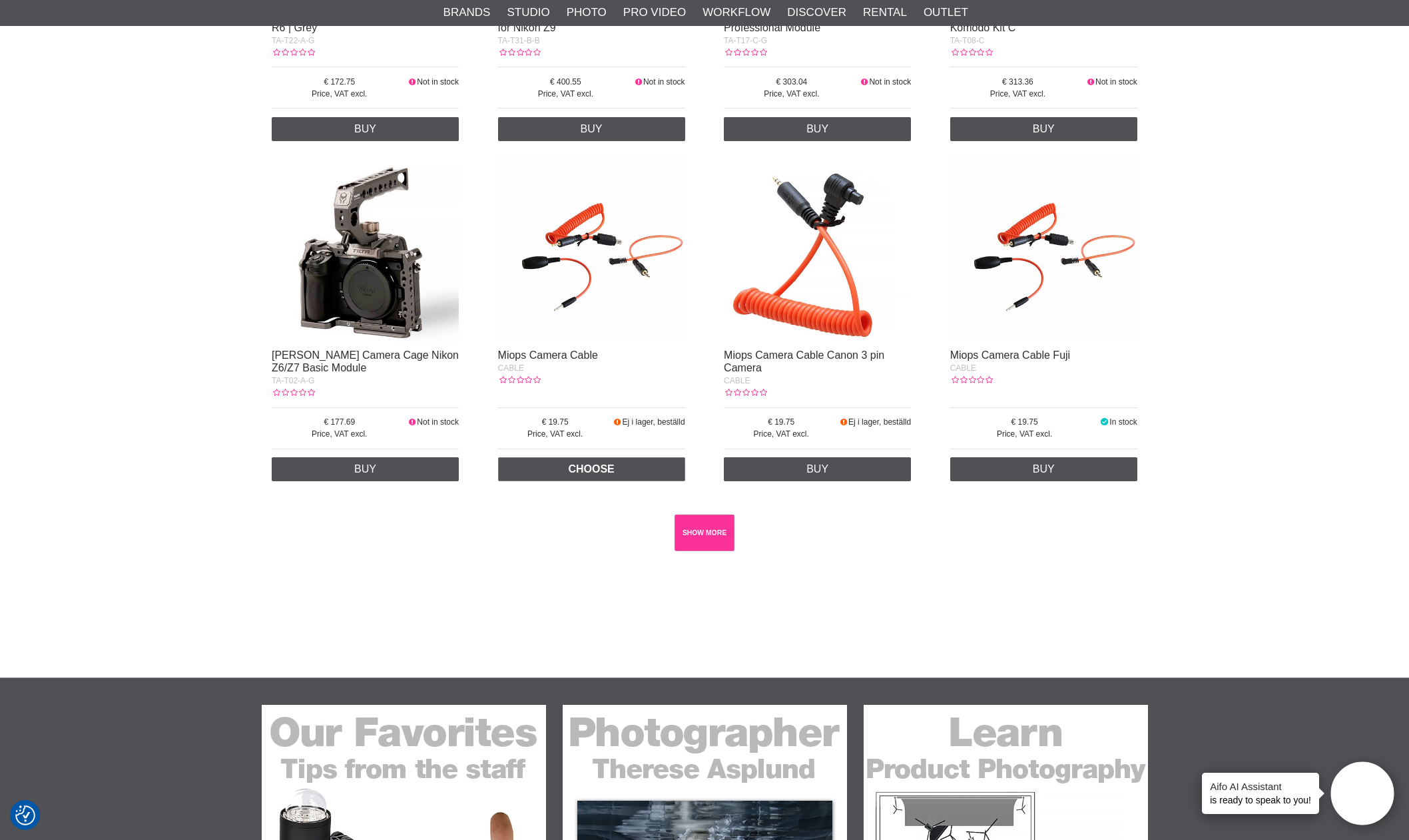
click at [684, 551] on link "SHOW MORE" at bounding box center [705, 533] width 61 height 37
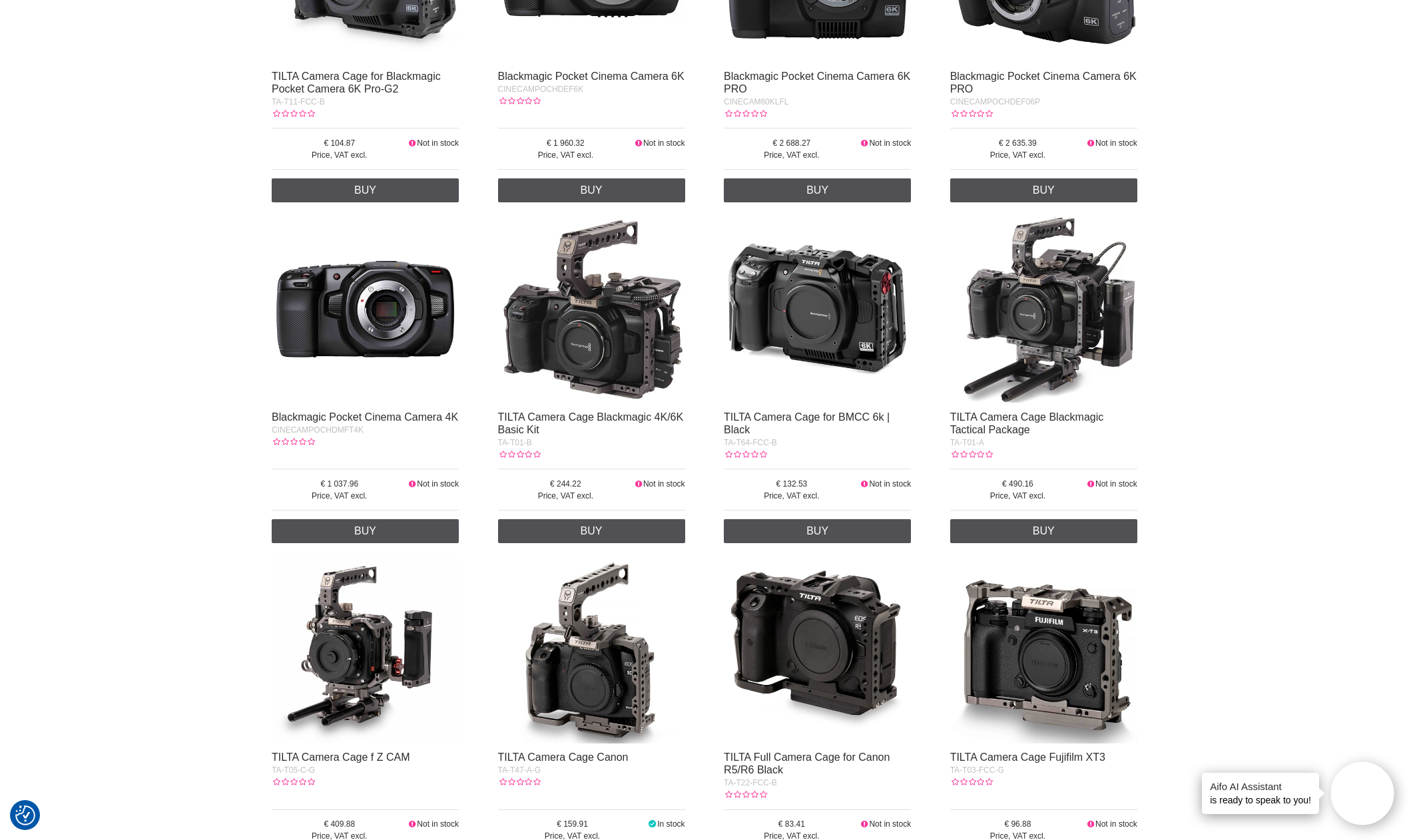
scroll to position [0, 0]
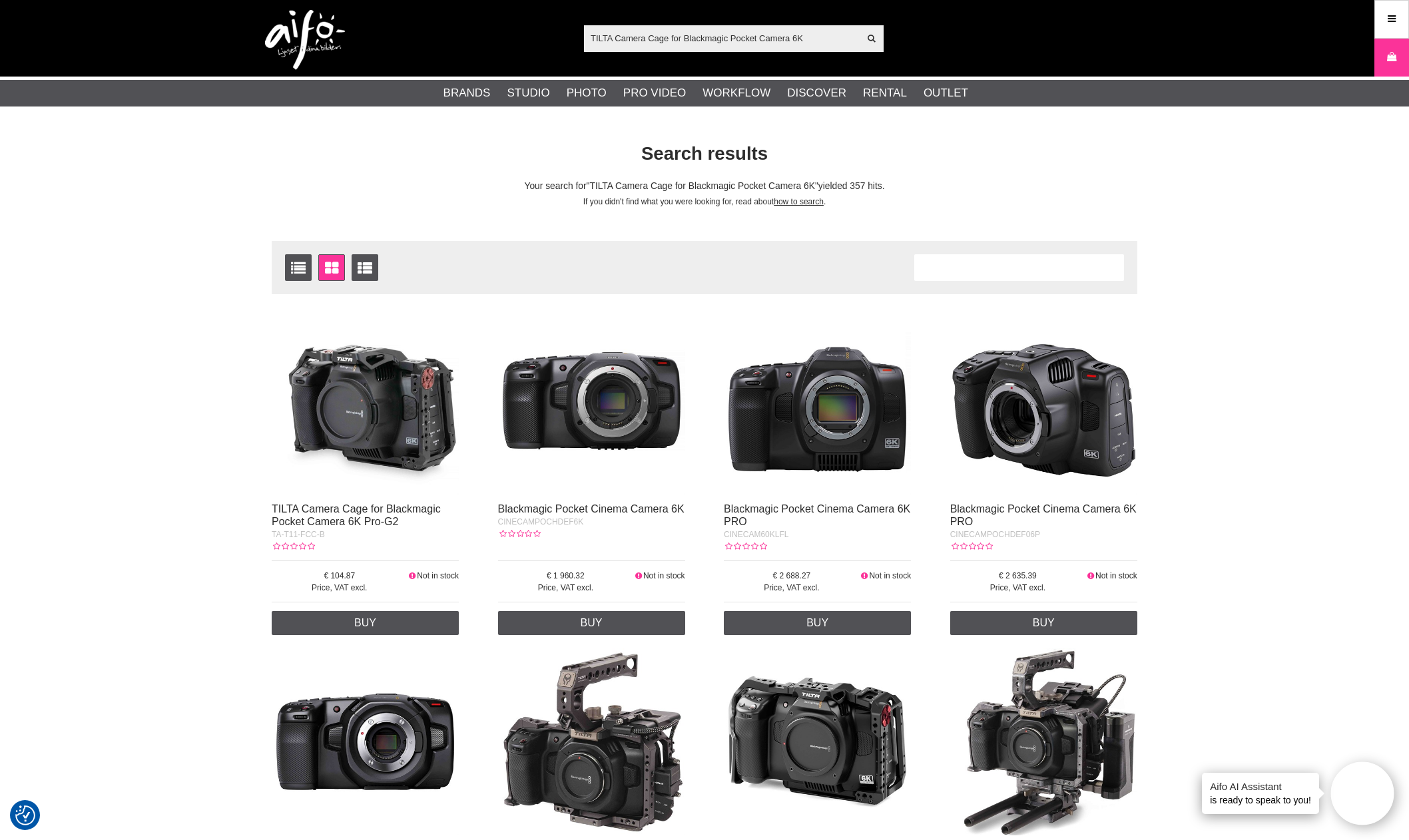
click at [295, 538] on span "TA-T11-FCC-B" at bounding box center [298, 534] width 53 height 10
copy div "TA-T11-FCC-B"
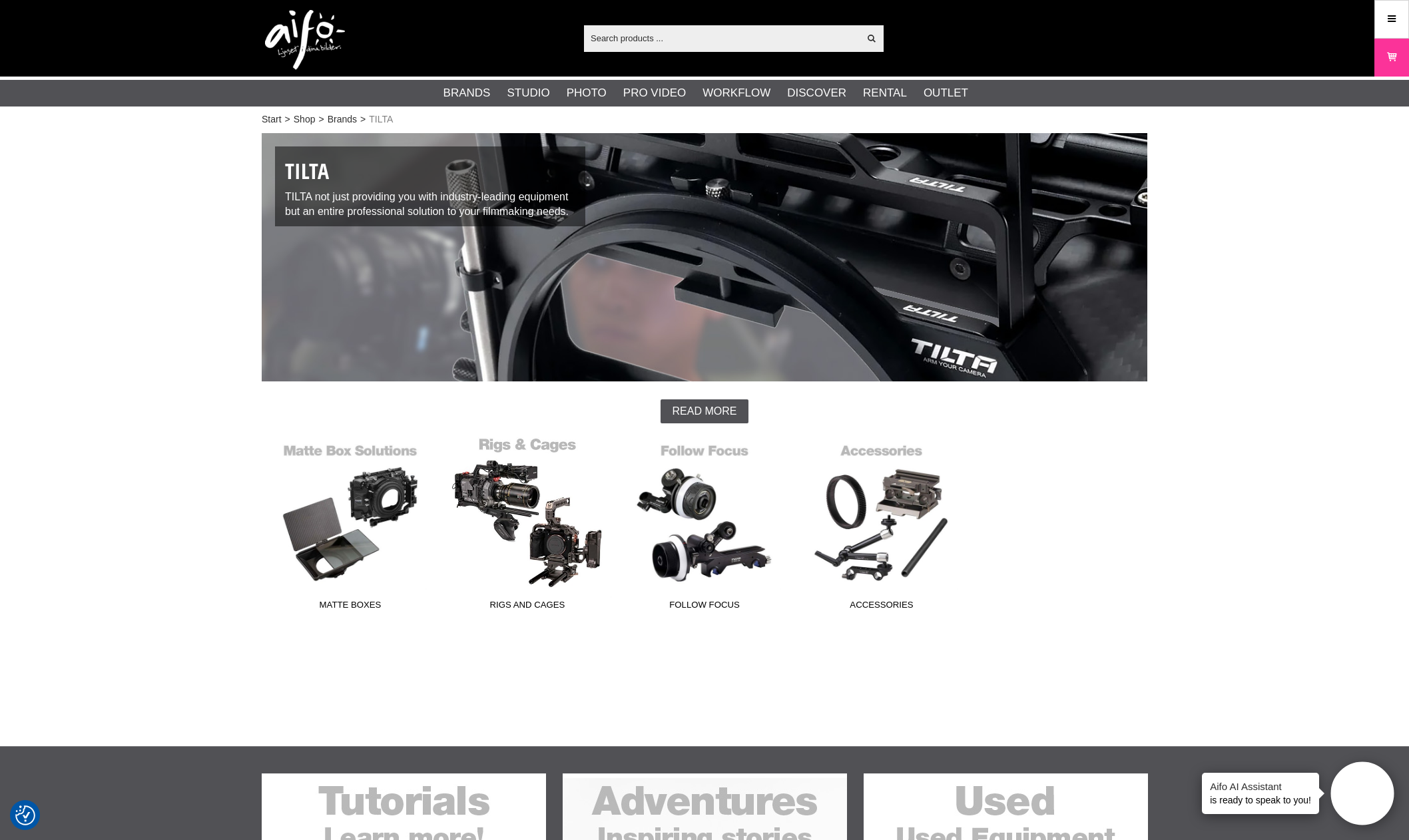
click at [506, 499] on link "Rigs and Cages" at bounding box center [528, 526] width 177 height 179
